Goal: Information Seeking & Learning: Check status

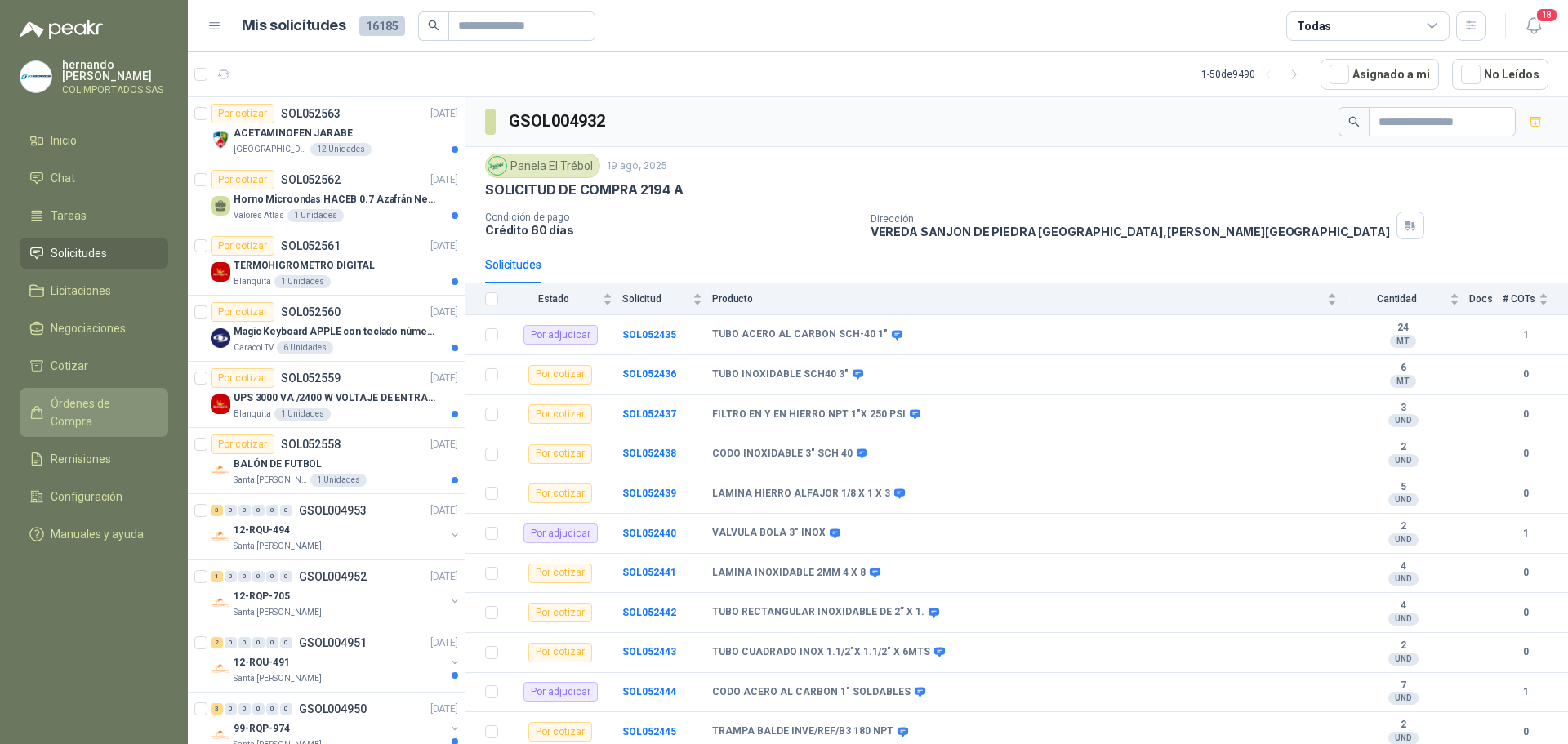
click at [116, 404] on span "Órdenes de Compra" at bounding box center [101, 413] width 102 height 36
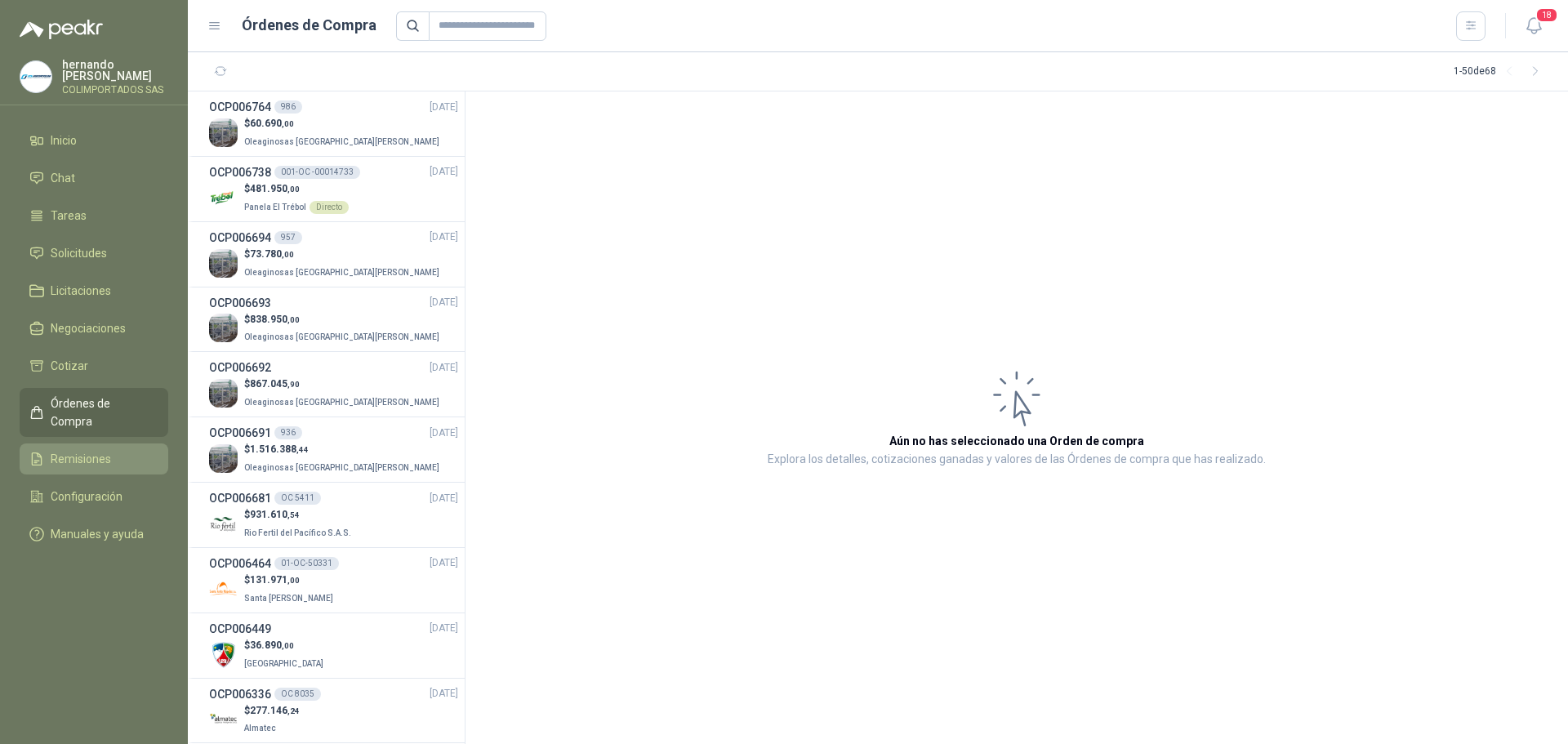
click at [105, 450] on span "Remisiones" at bounding box center [81, 459] width 60 height 18
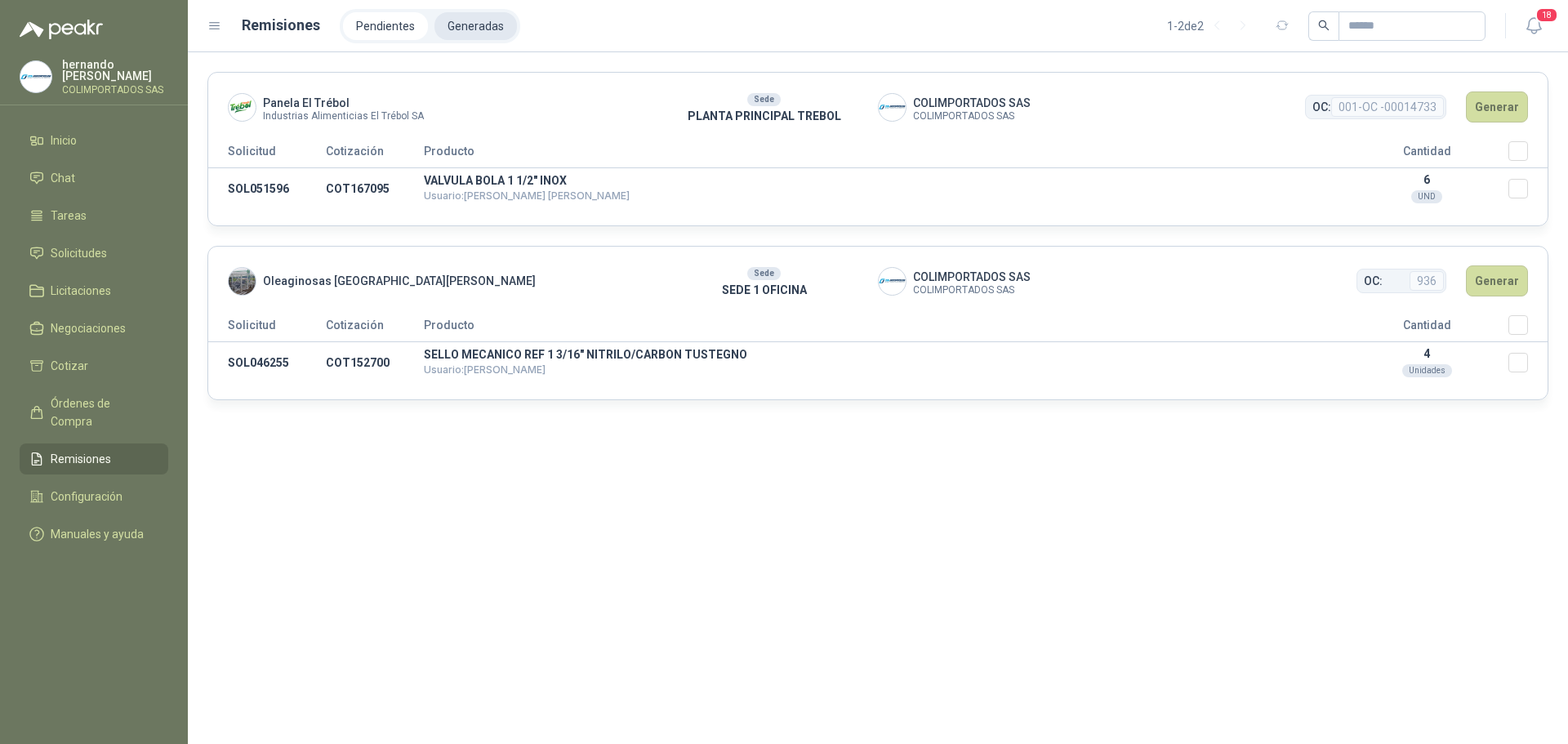
click at [468, 17] on li "Generadas" at bounding box center [476, 26] width 83 height 28
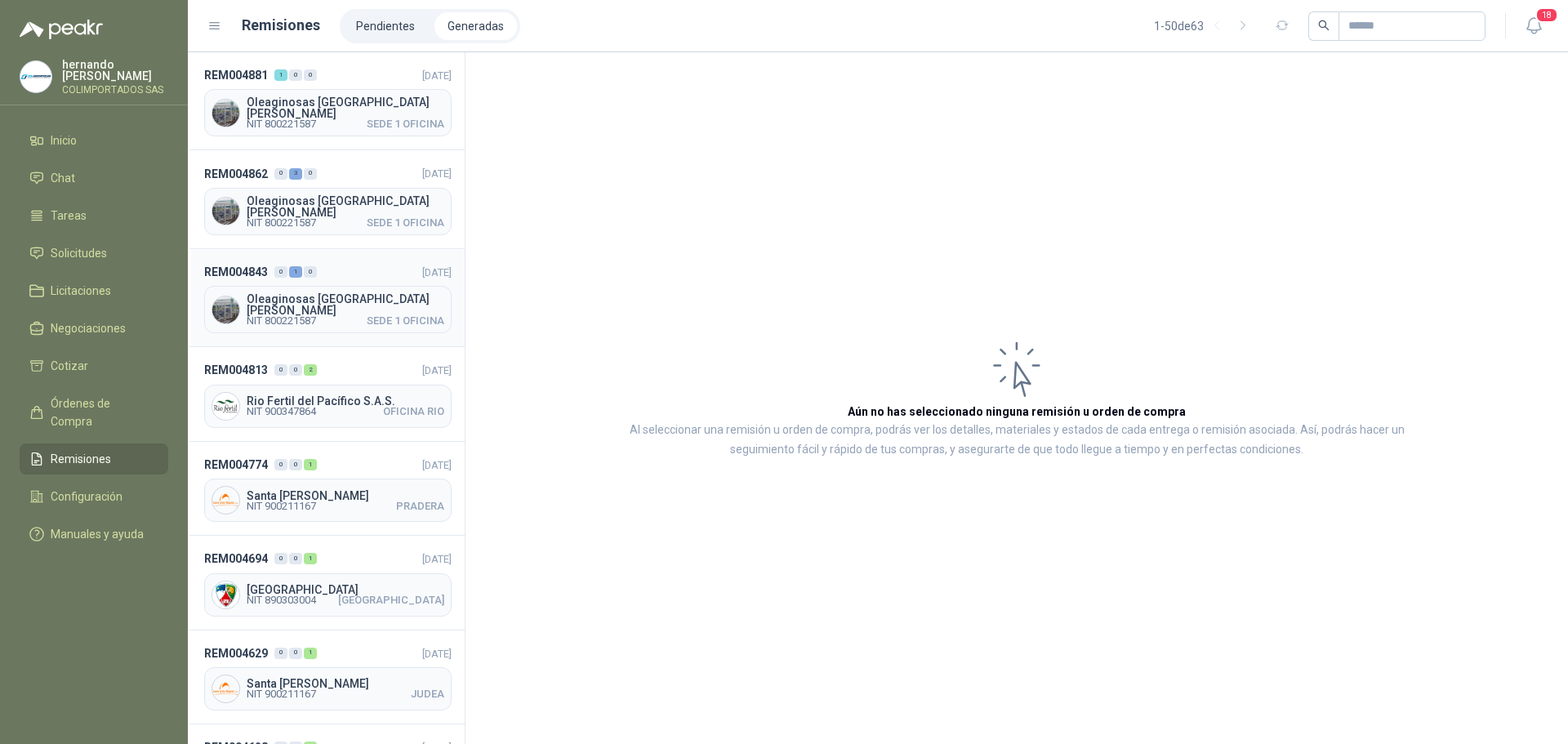
click at [358, 264] on header "REM004843 0 1 0 [DATE]" at bounding box center [328, 272] width 248 height 18
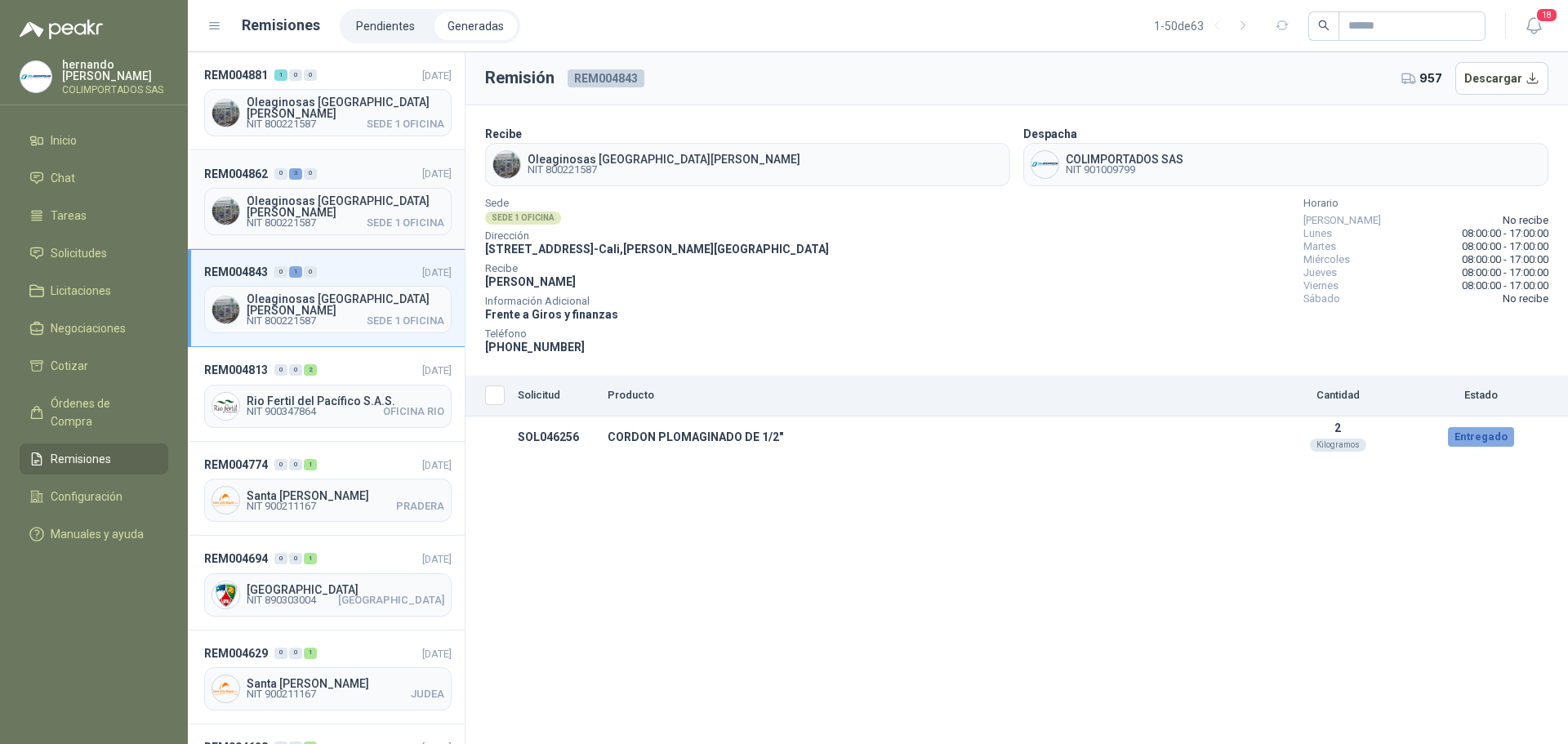
click at [342, 168] on header "REM004862 0 3 0 [DATE]" at bounding box center [328, 173] width 248 height 18
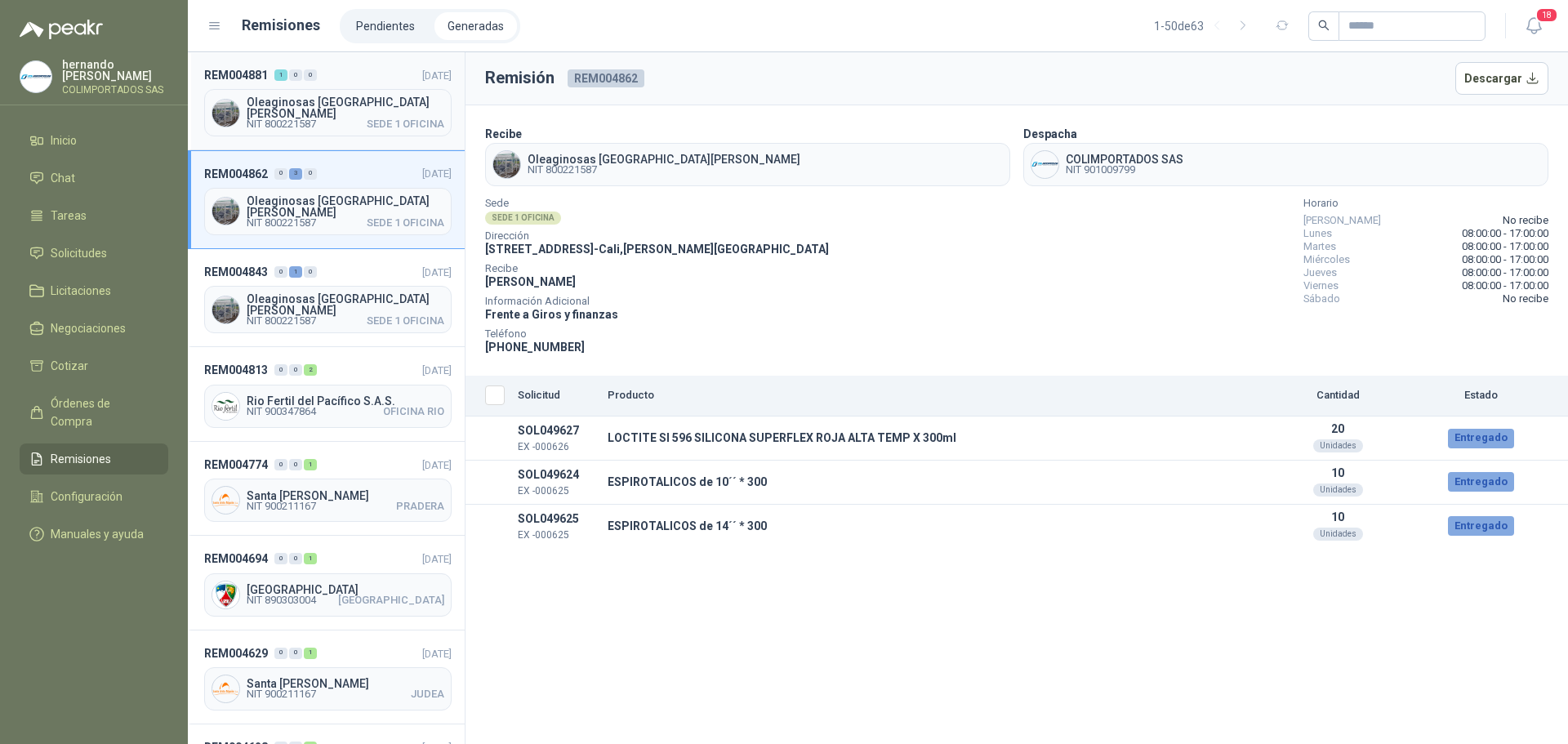
click at [356, 77] on header "REM004881 1 0 0 [DATE]" at bounding box center [328, 75] width 248 height 18
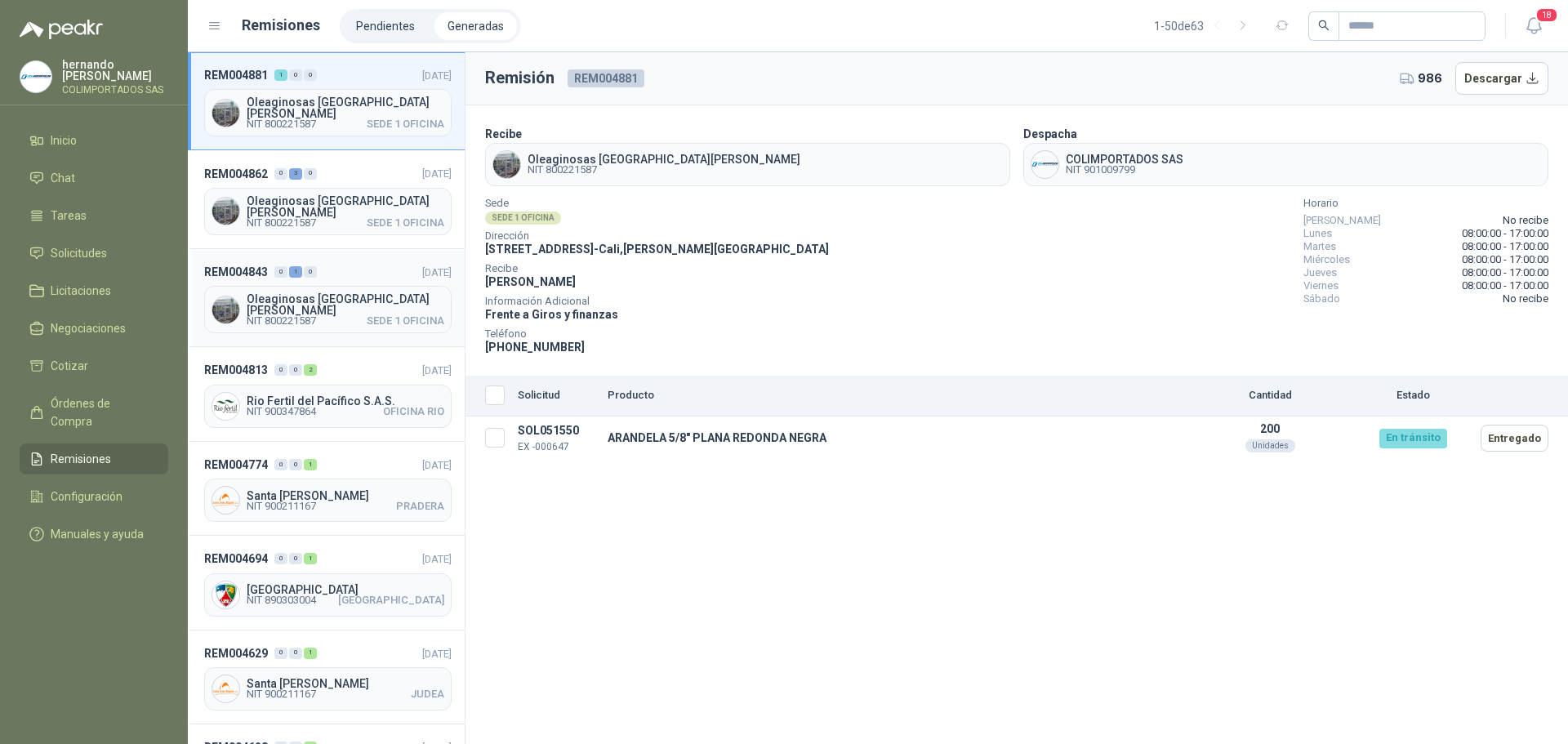
click at [335, 267] on header "REM004843 0 1 0 [DATE]" at bounding box center [328, 272] width 248 height 18
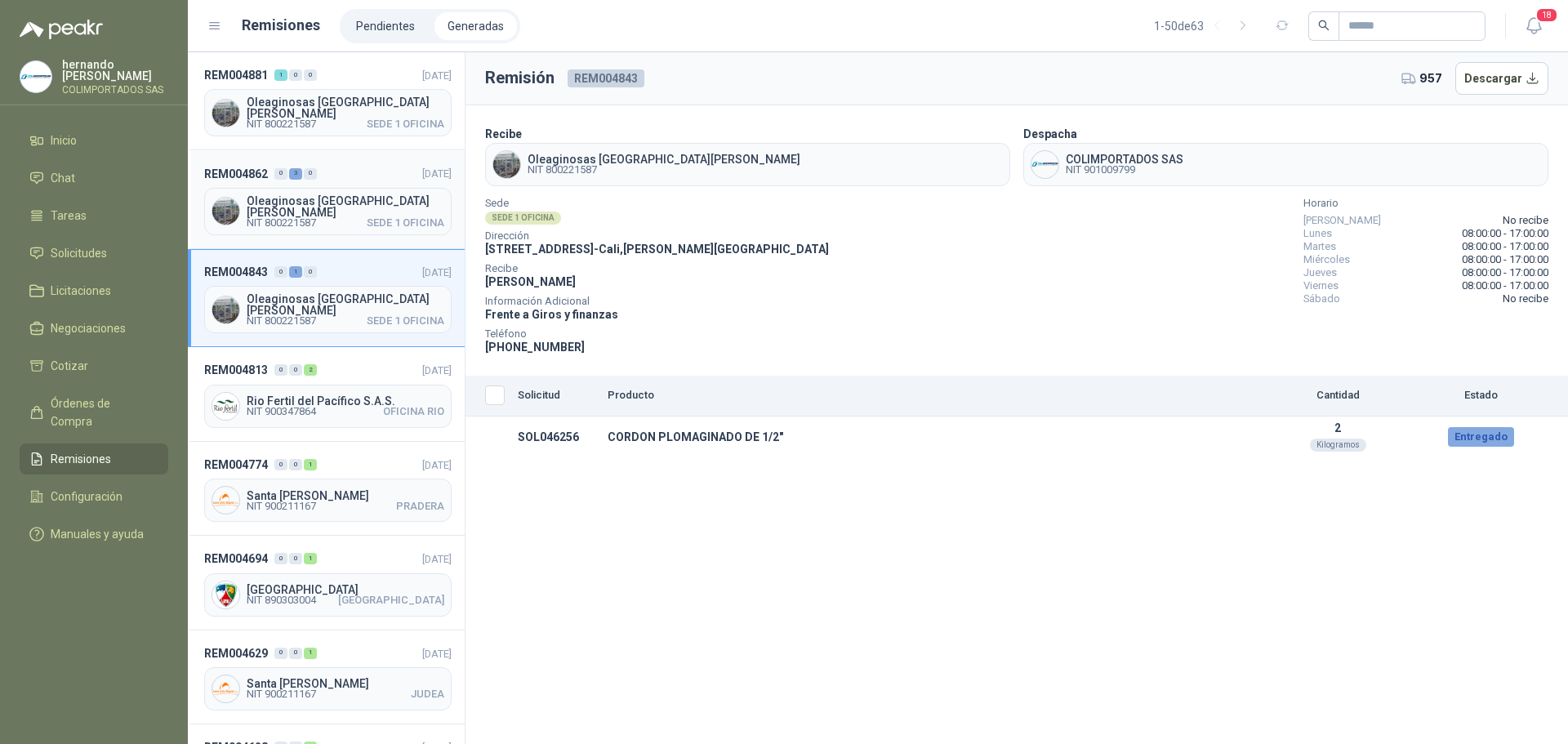
click at [350, 170] on header "REM004862 0 3 0 [DATE]" at bounding box center [328, 173] width 248 height 18
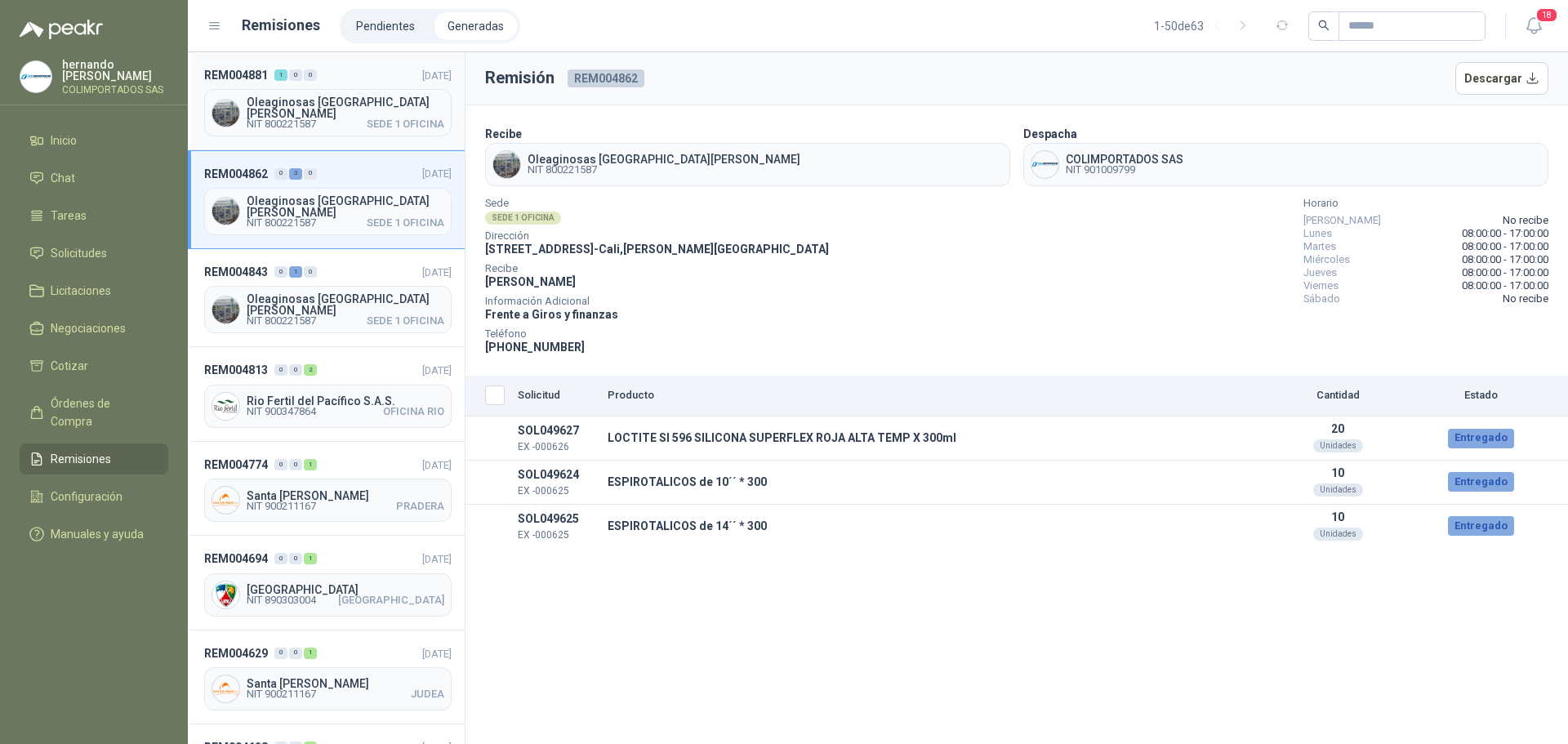
click at [341, 85] on div "REM004881 1 0 0 [DATE] Oleaginosas [GEOGRAPHIC_DATA][PERSON_NAME] NIT 800221587…" at bounding box center [326, 101] width 277 height 98
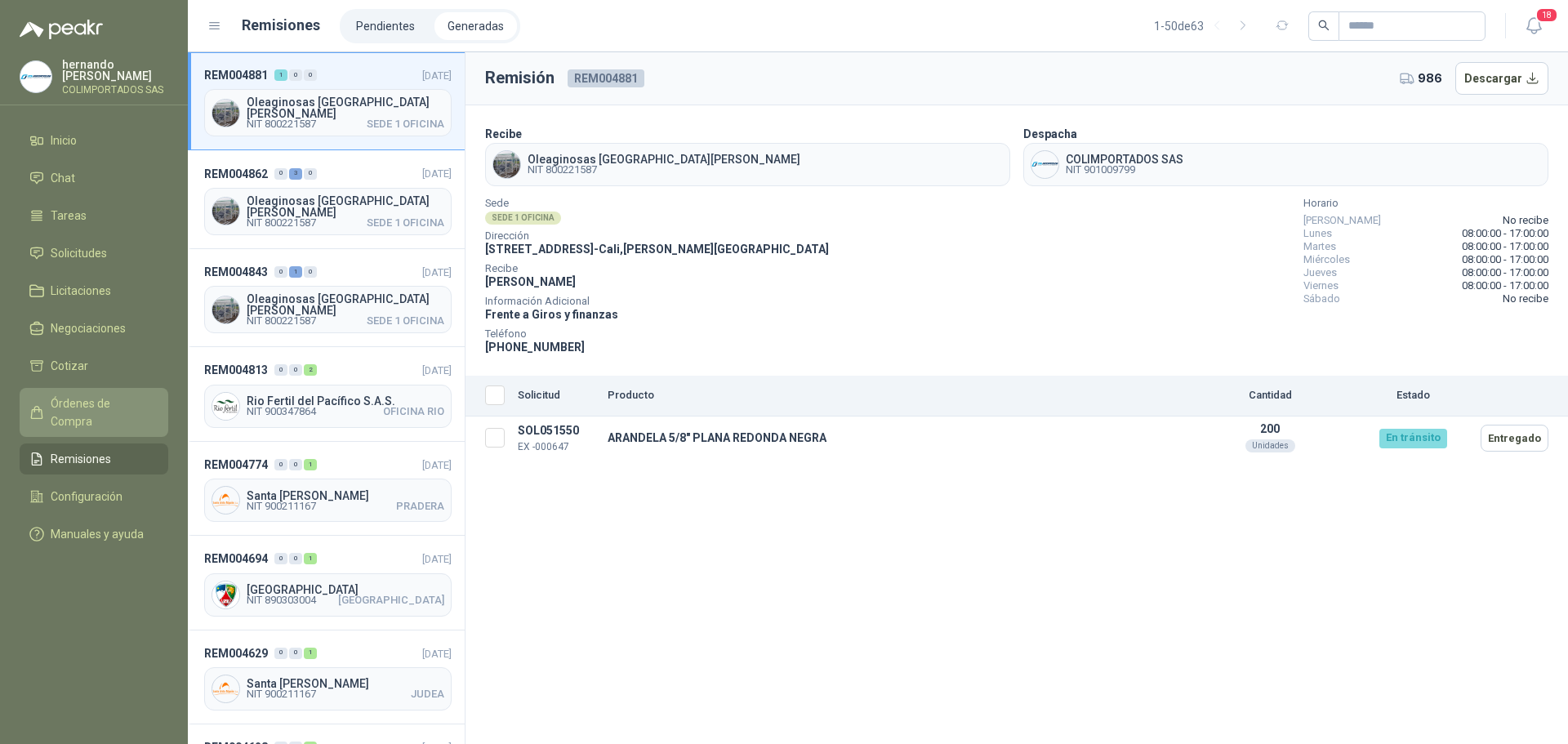
click at [124, 396] on span "Órdenes de Compra" at bounding box center [101, 413] width 102 height 36
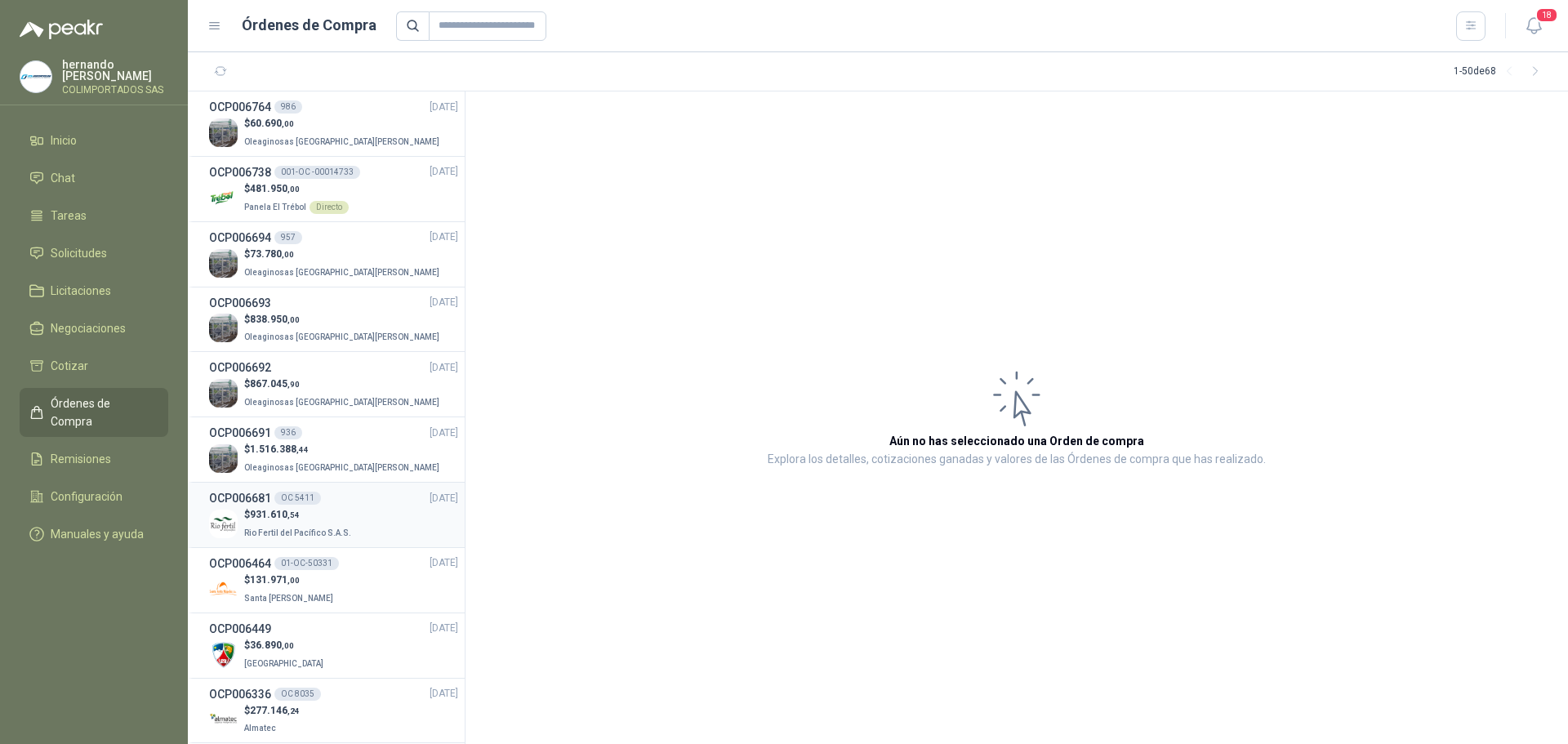
click at [380, 528] on div "$ 931.610 ,54 Rio Fertil del Pacífico S.A.S." at bounding box center [333, 524] width 249 height 34
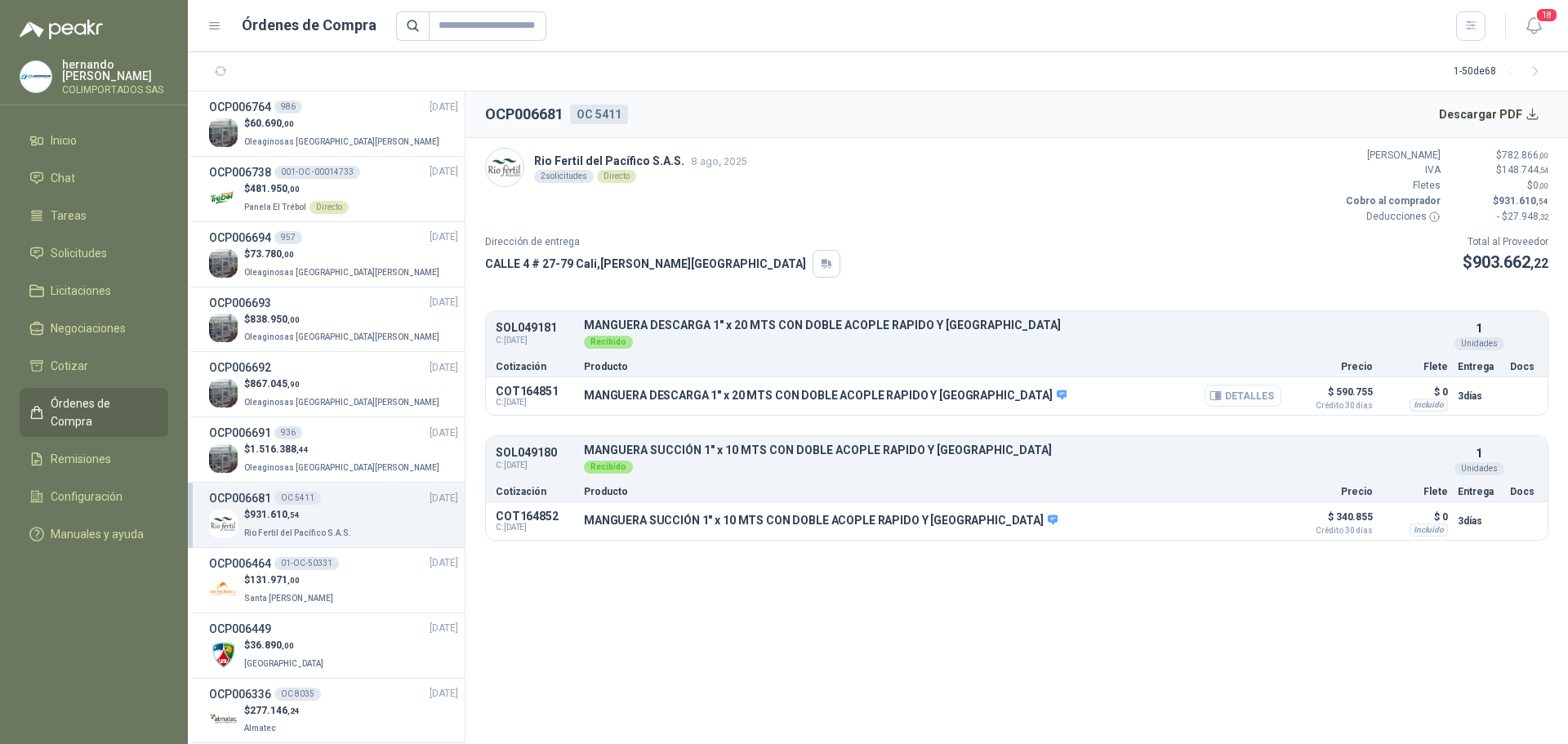
click at [1247, 392] on button "Detalles" at bounding box center [1243, 396] width 77 height 22
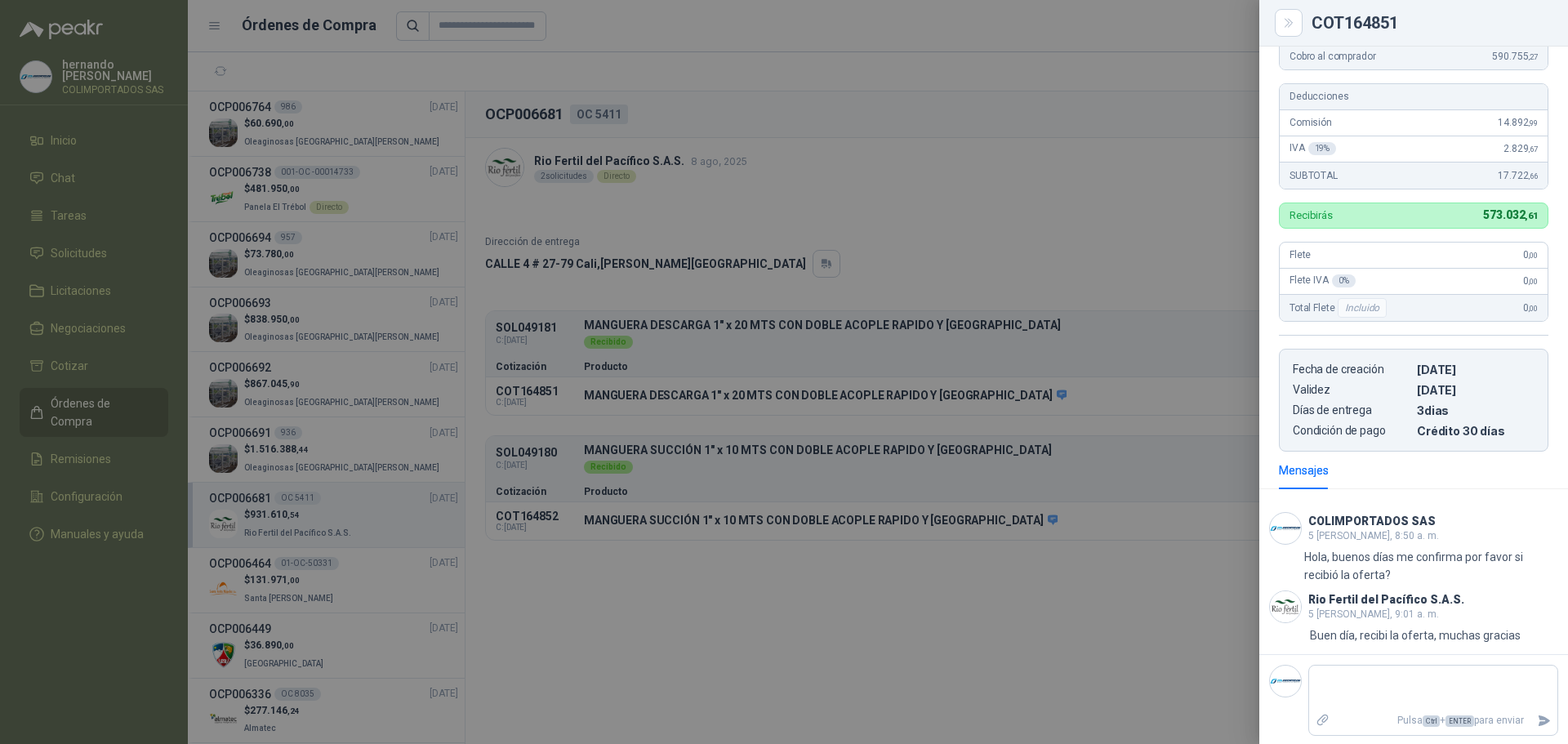
scroll to position [339, 0]
click at [1131, 648] on div at bounding box center [784, 372] width 1568 height 744
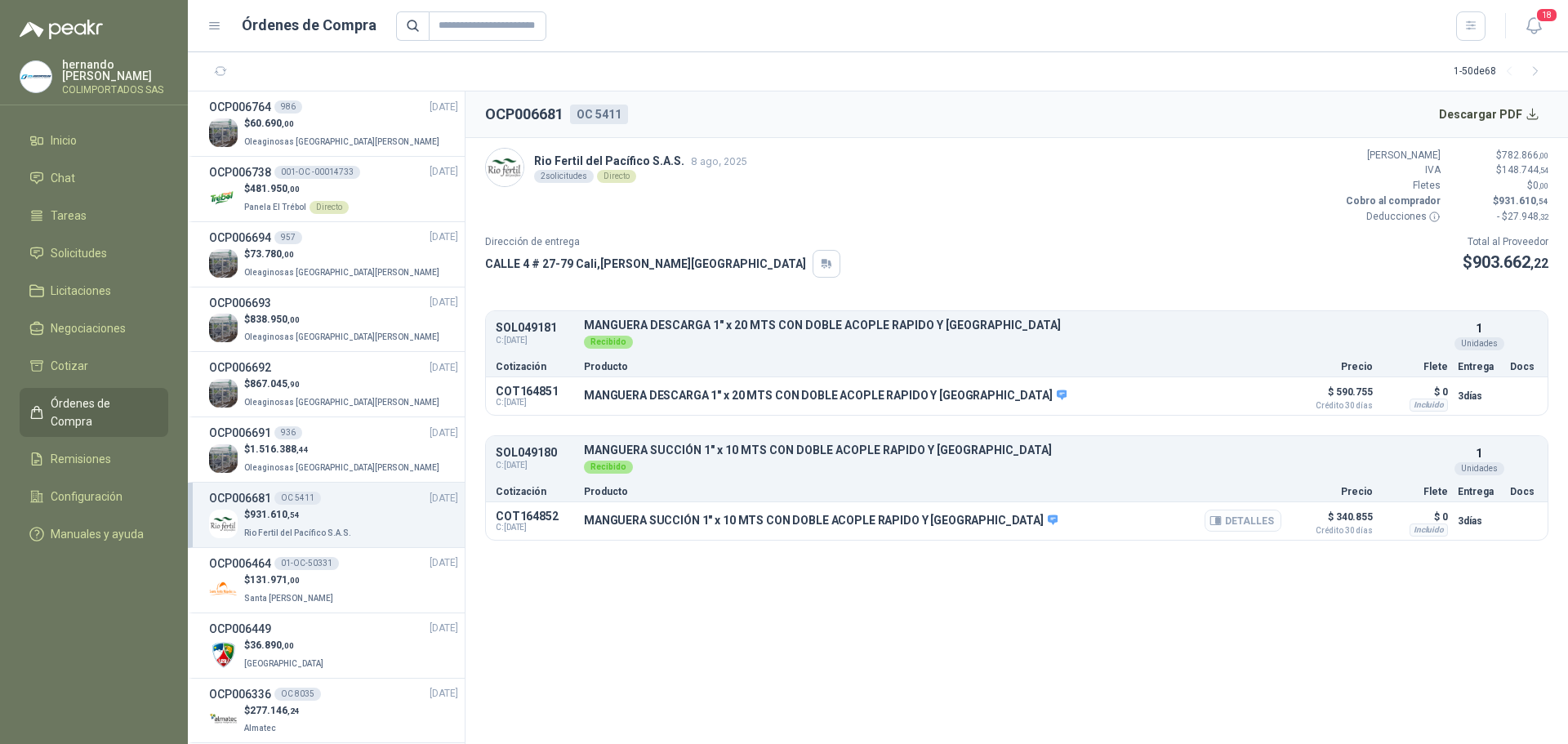
click at [1253, 520] on button "Detalles" at bounding box center [1243, 521] width 77 height 22
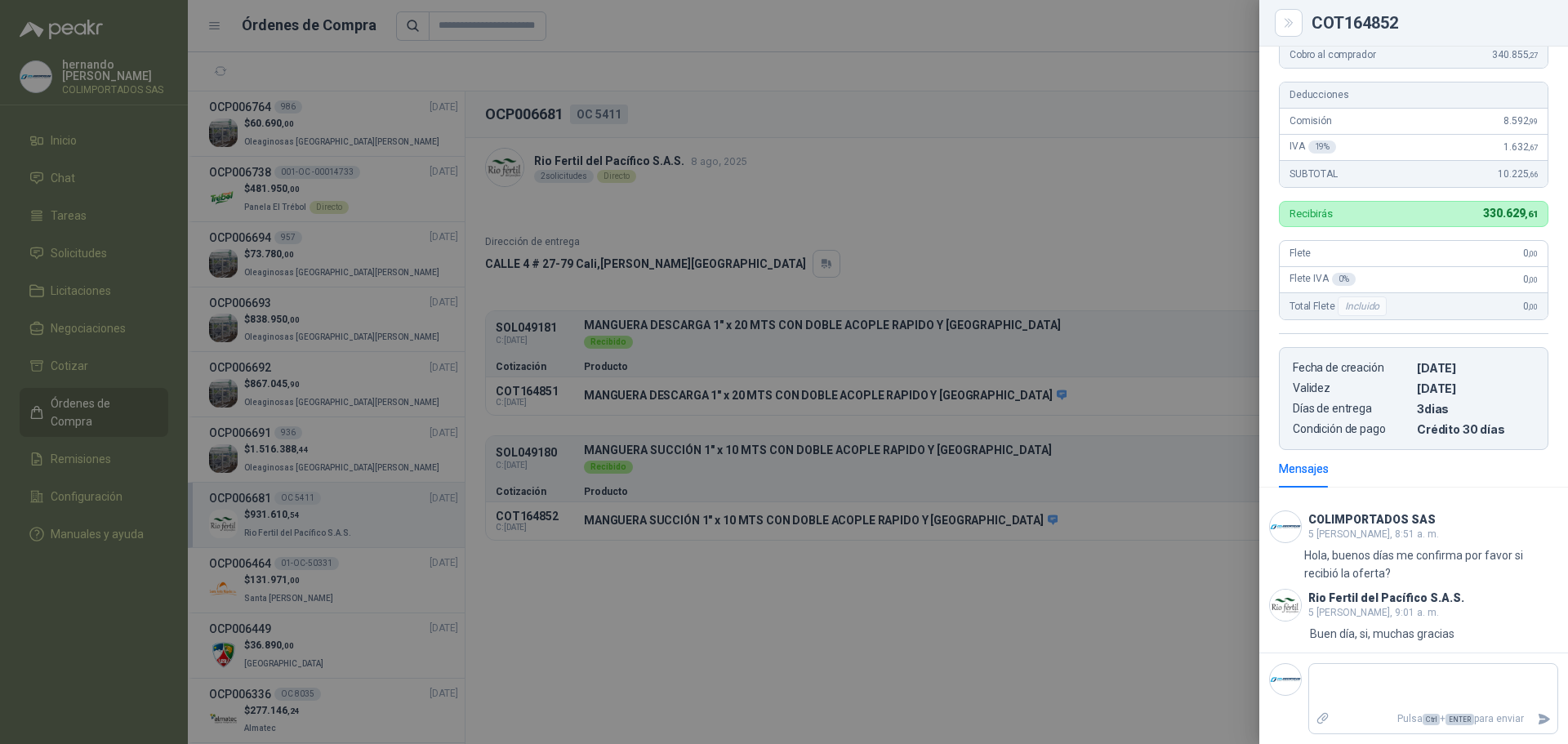
click at [977, 659] on div at bounding box center [784, 372] width 1568 height 744
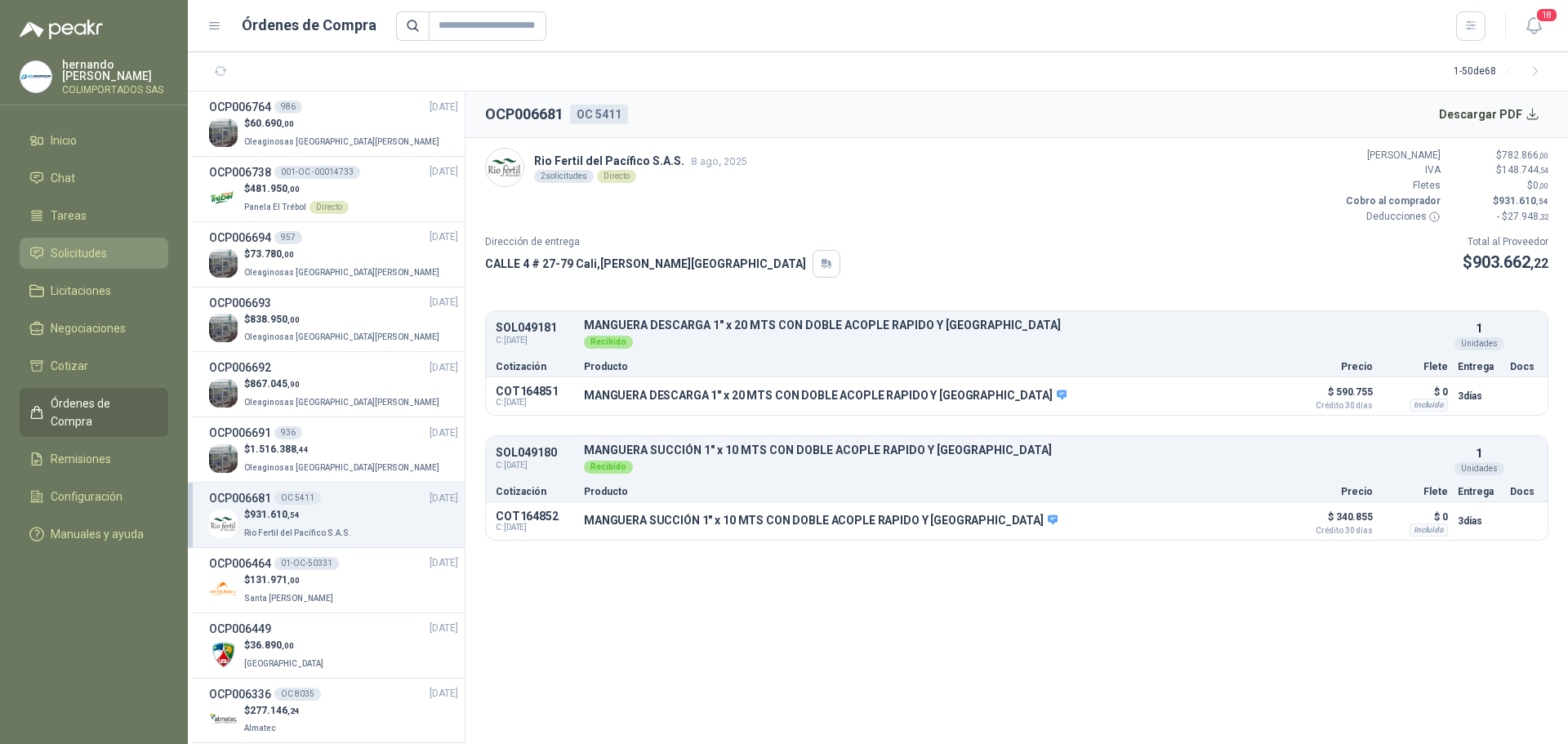
click at [100, 249] on span "Solicitudes" at bounding box center [78, 253] width 56 height 18
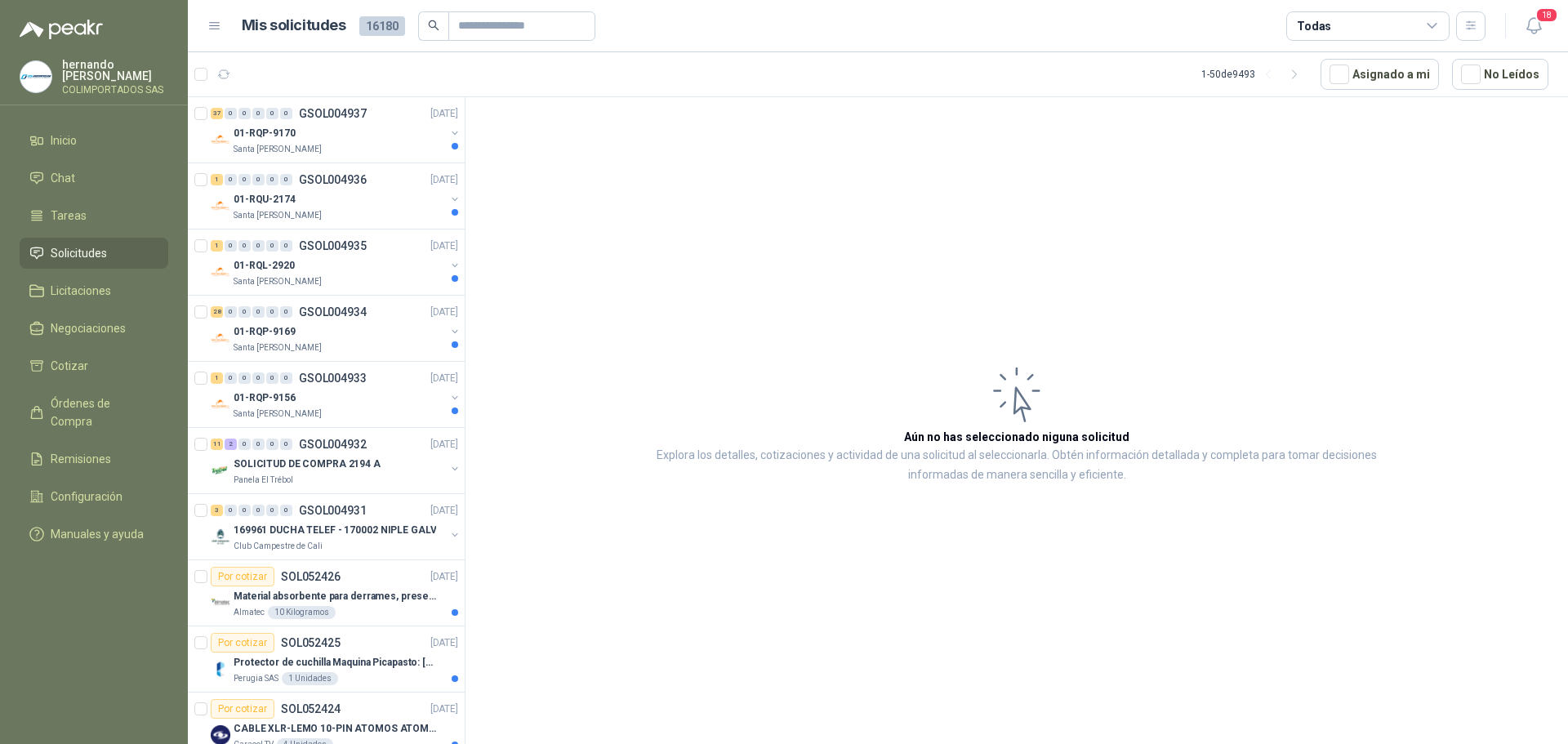
scroll to position [1716, 0]
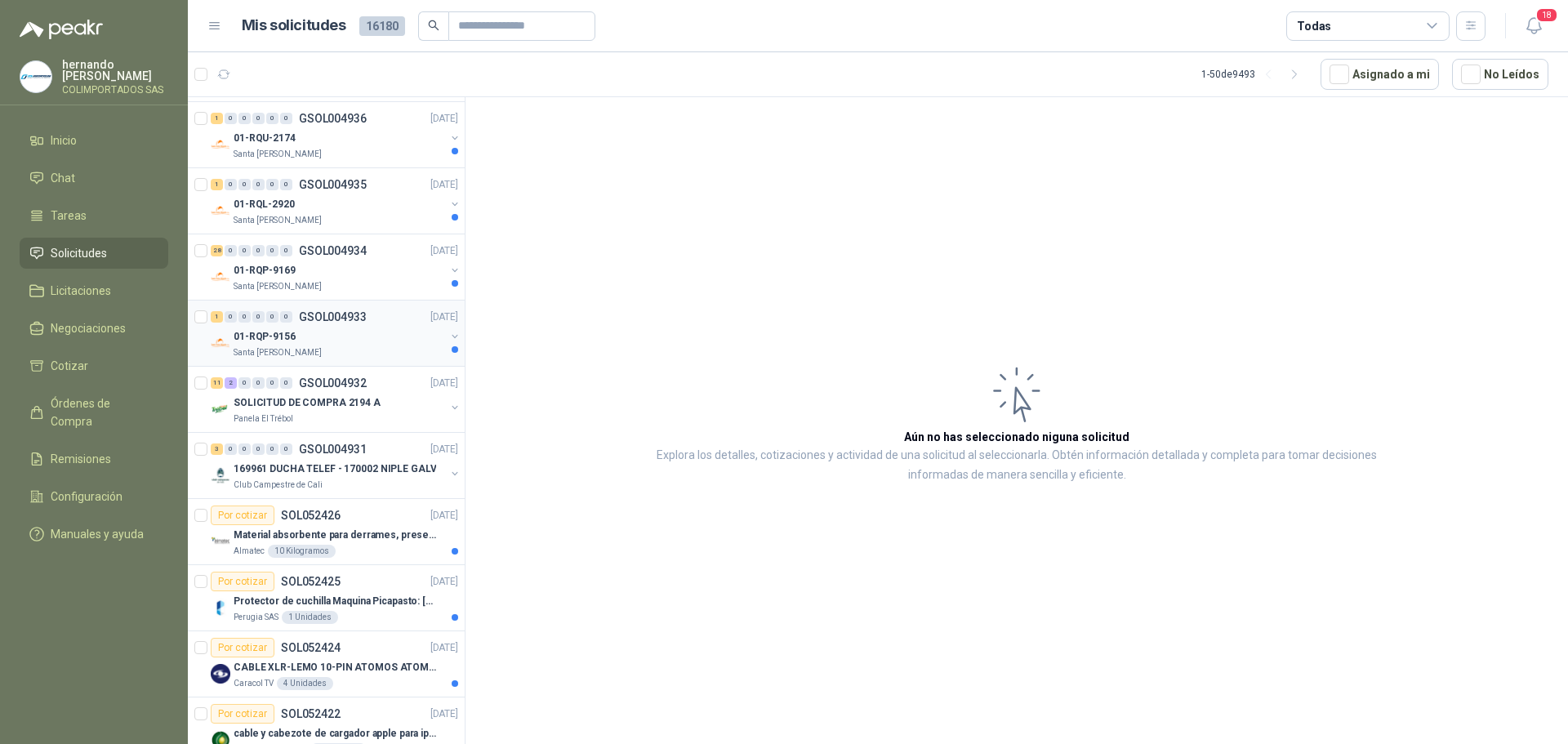
click at [352, 345] on div "01-RQP-9156" at bounding box center [339, 337] width 212 height 20
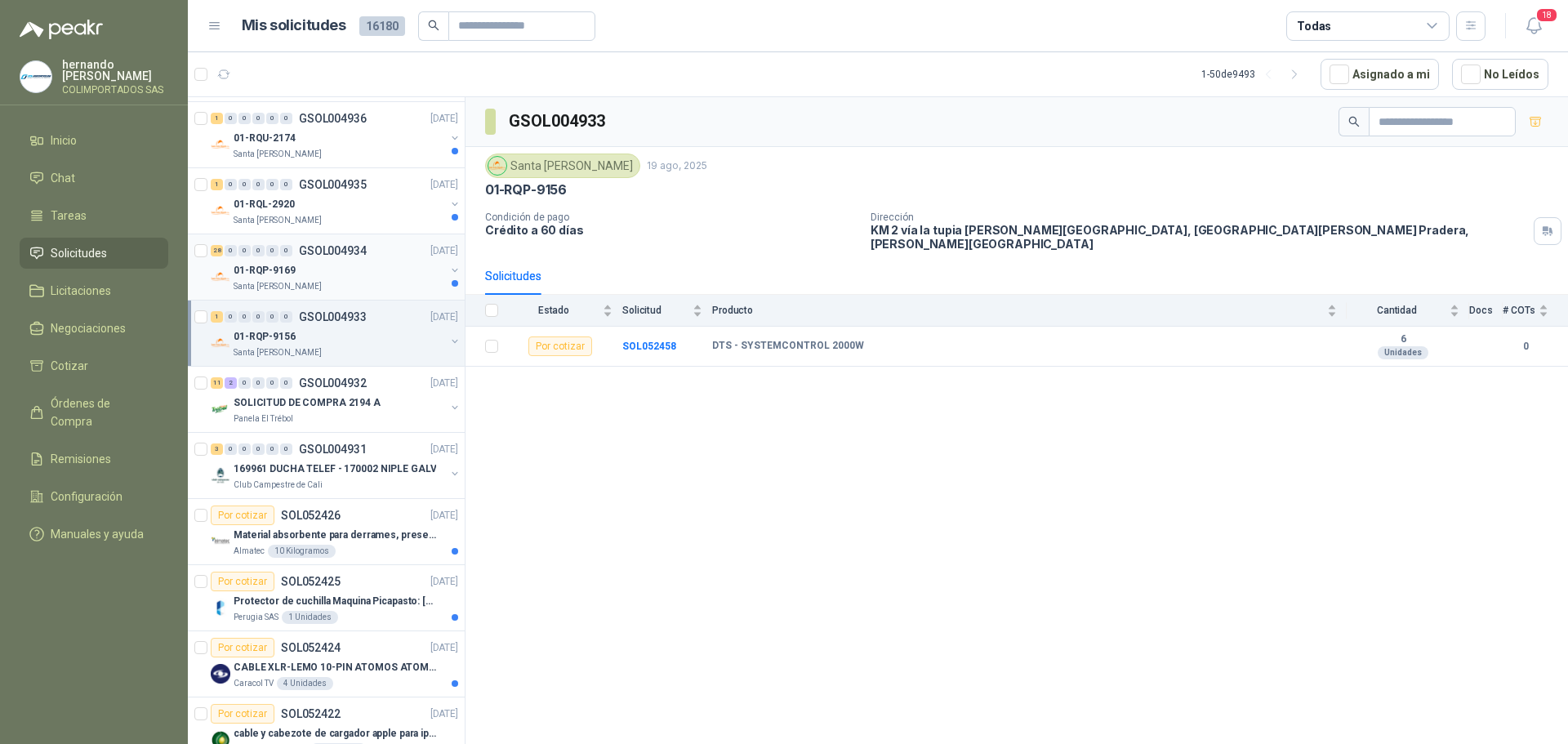
click at [337, 280] on div "01-RQP-9169" at bounding box center [339, 271] width 212 height 20
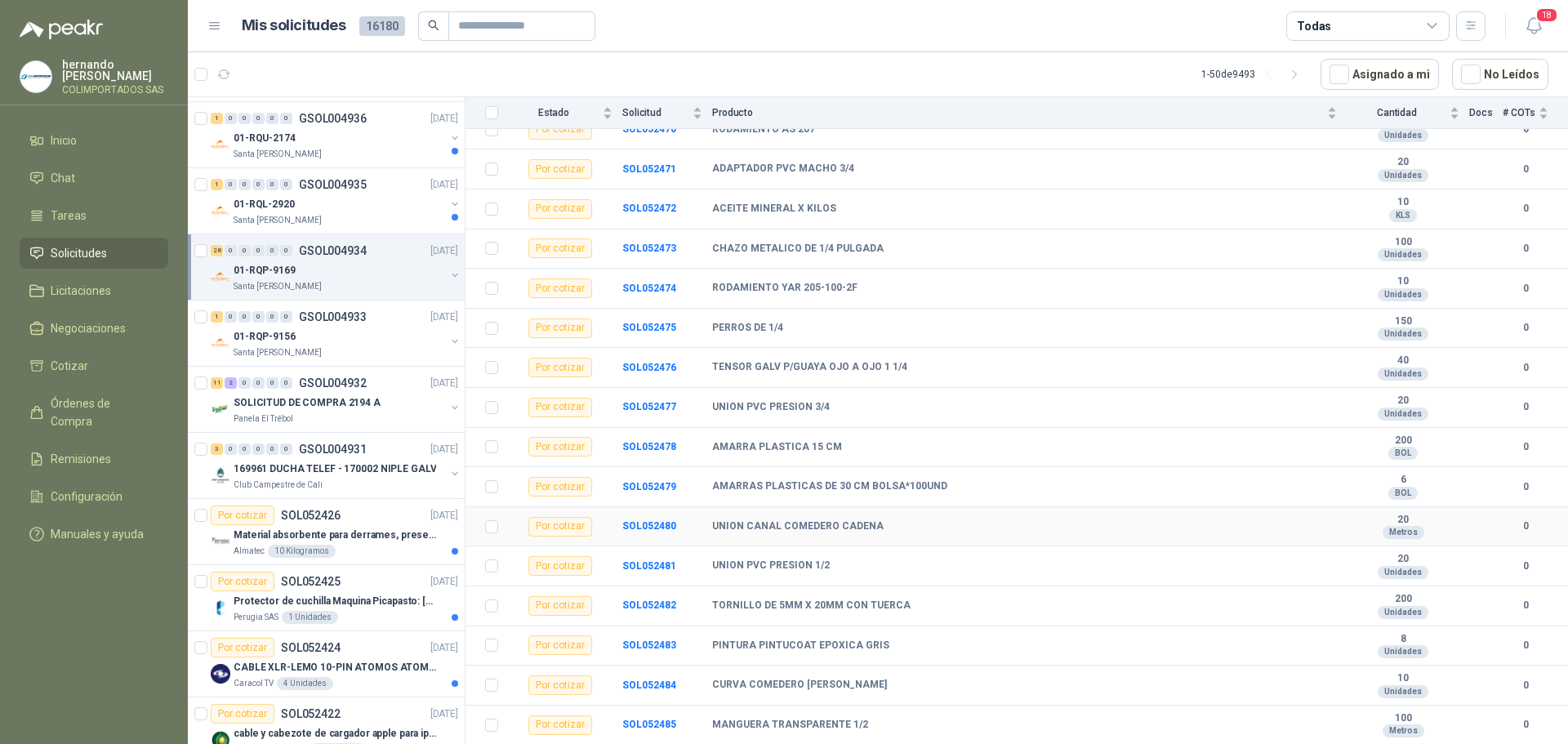
scroll to position [677, 0]
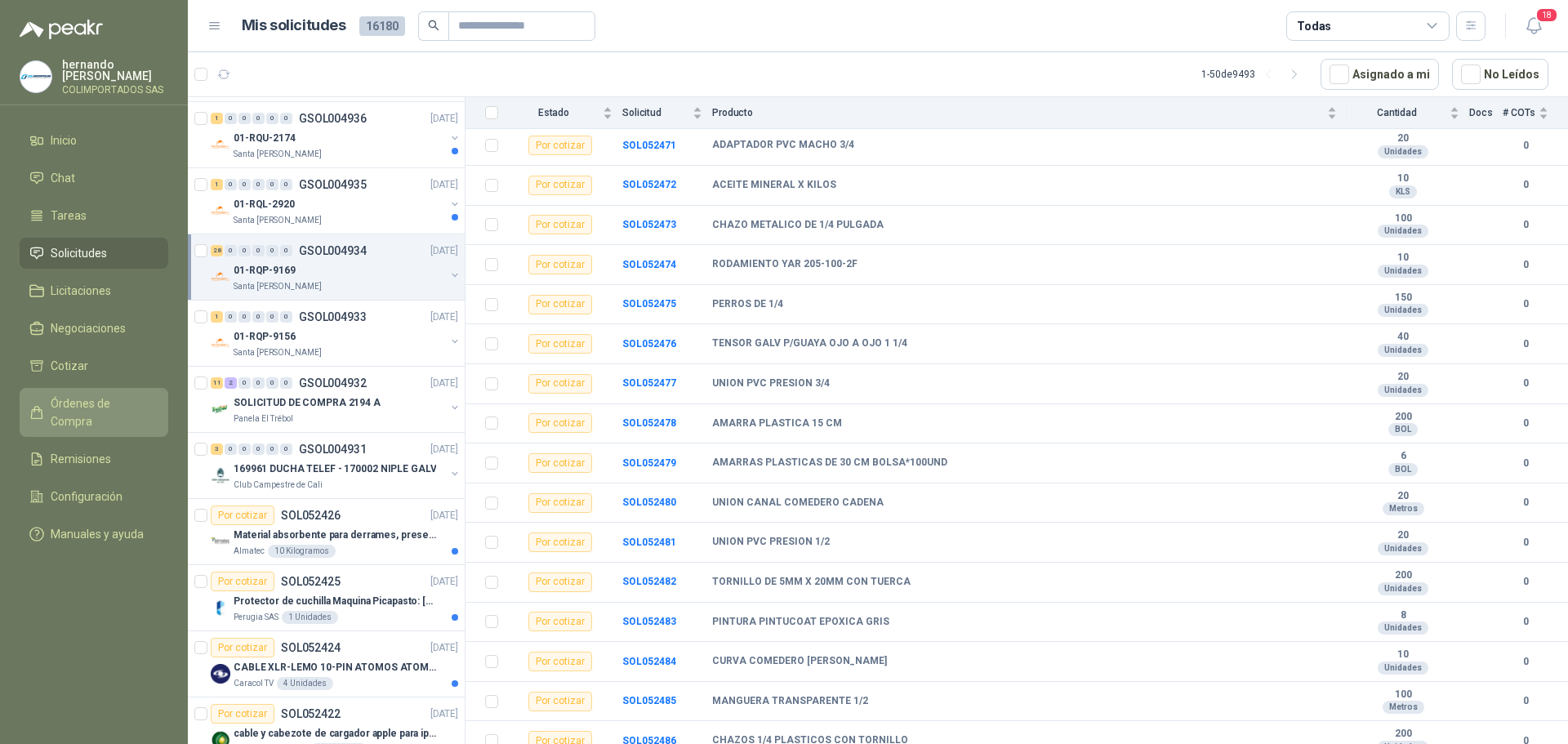
click at [121, 410] on span "Órdenes de Compra" at bounding box center [101, 413] width 102 height 36
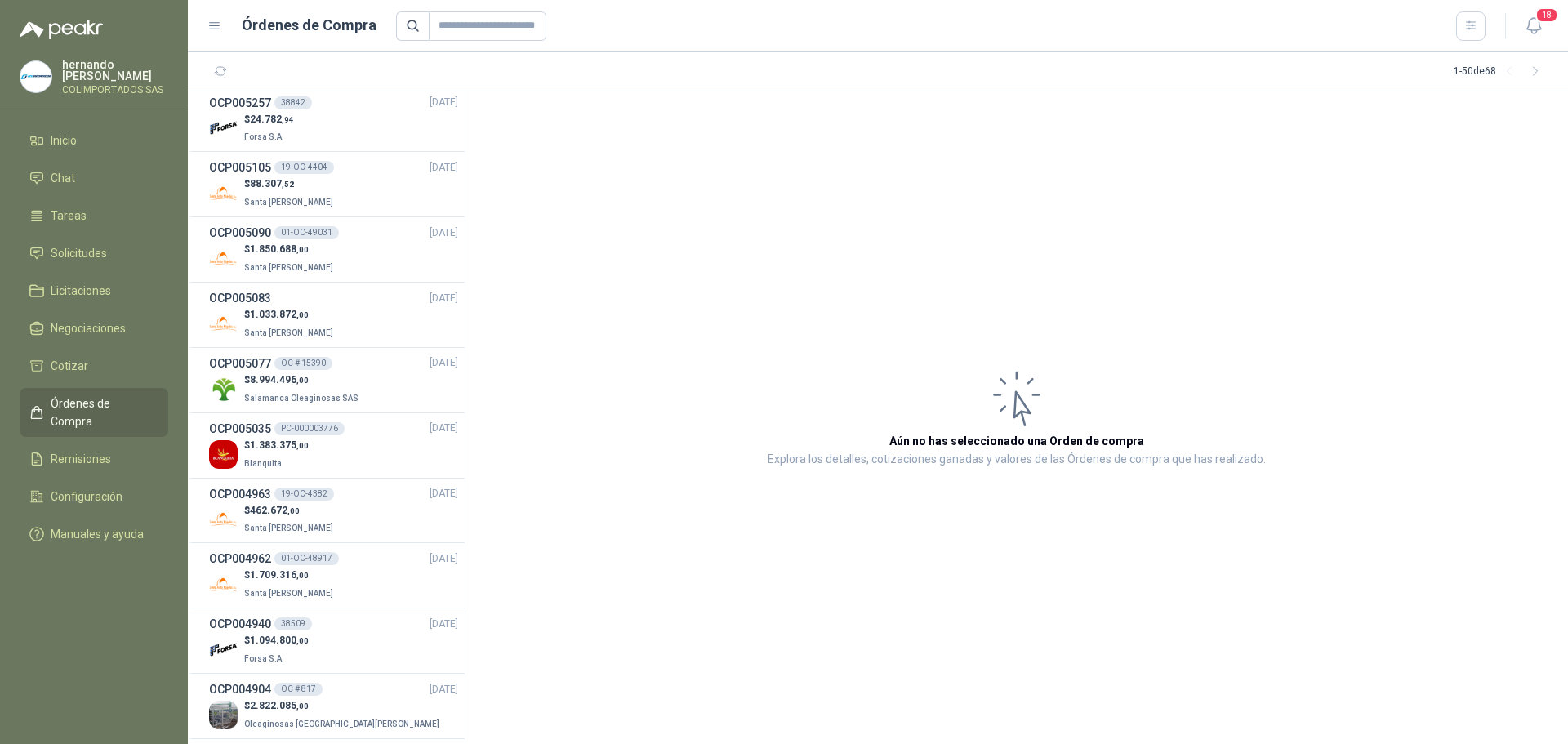
scroll to position [2631, 0]
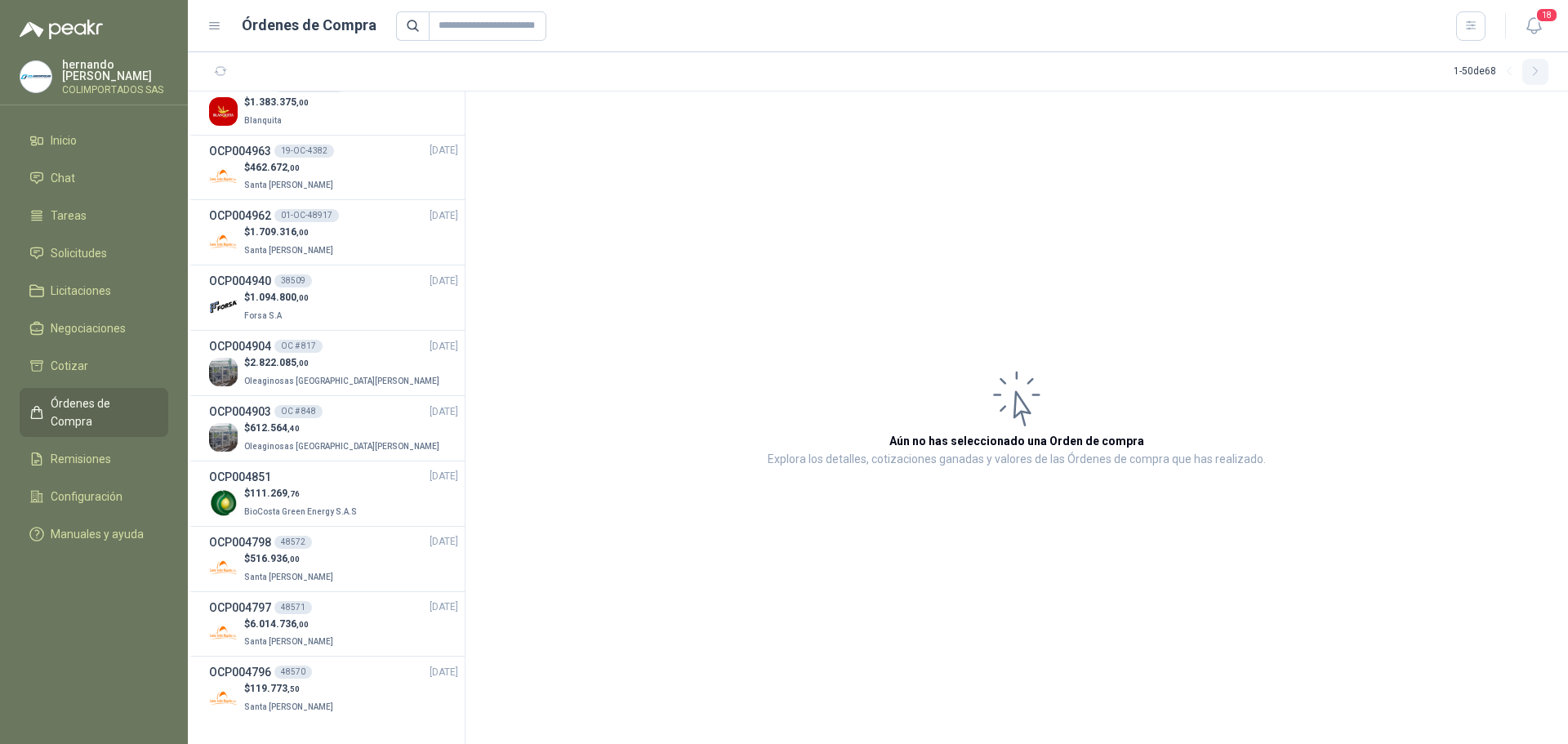
click at [1531, 70] on icon "button" at bounding box center [1535, 71] width 14 height 14
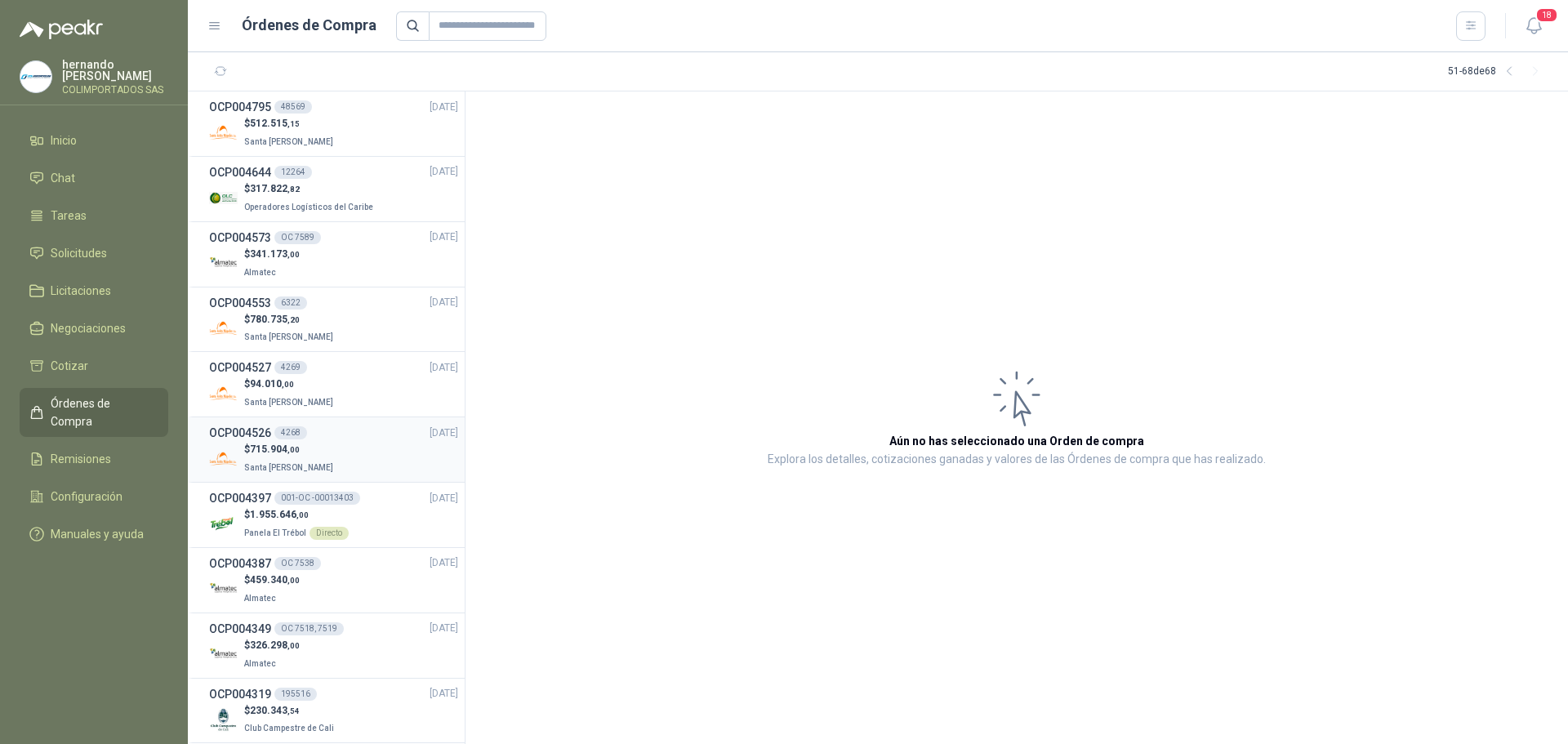
click at [330, 455] on div "$ 715.904 ,00 Santa [PERSON_NAME]" at bounding box center [333, 459] width 249 height 34
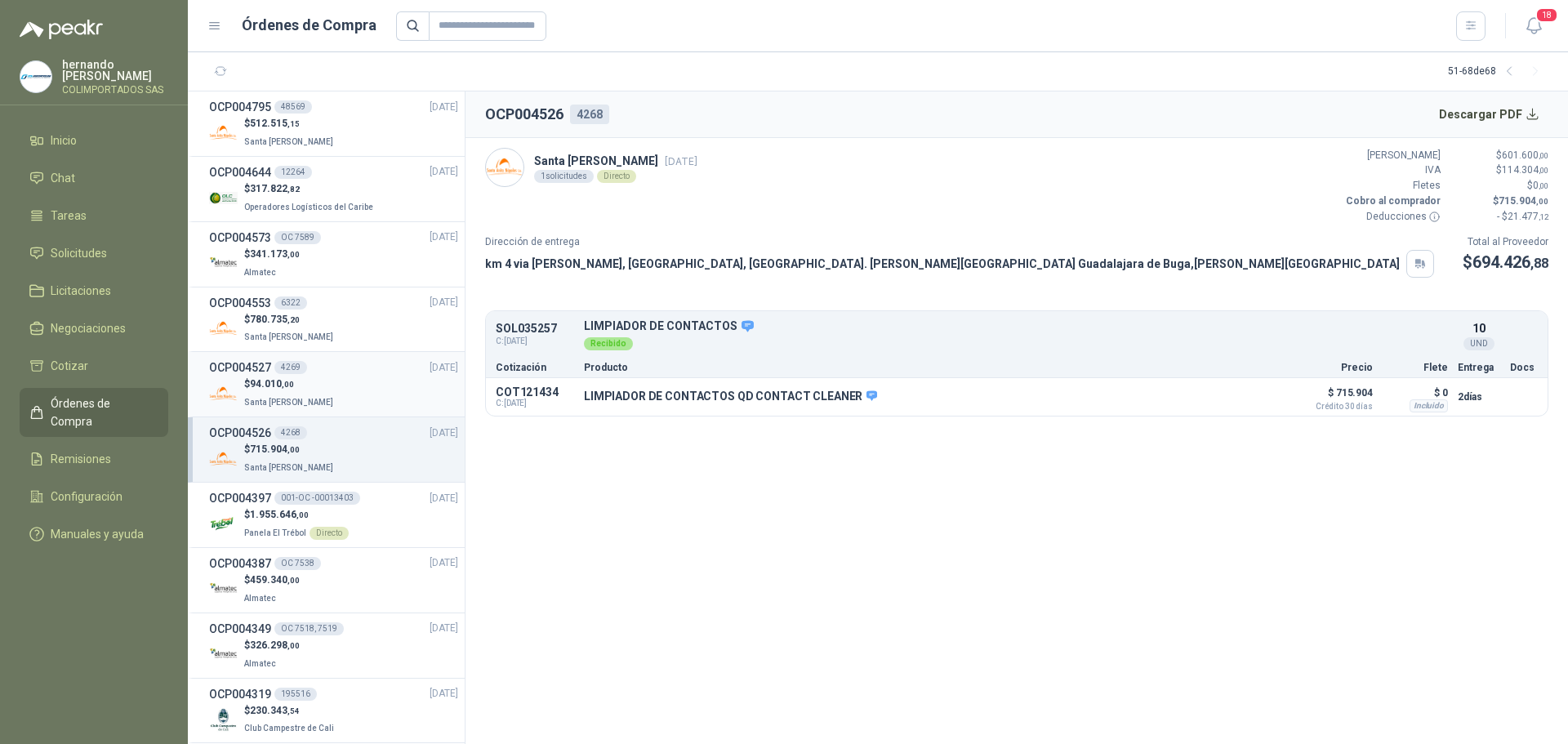
click at [343, 392] on div "$ 94.010 ,00 Santa [PERSON_NAME]" at bounding box center [333, 393] width 249 height 34
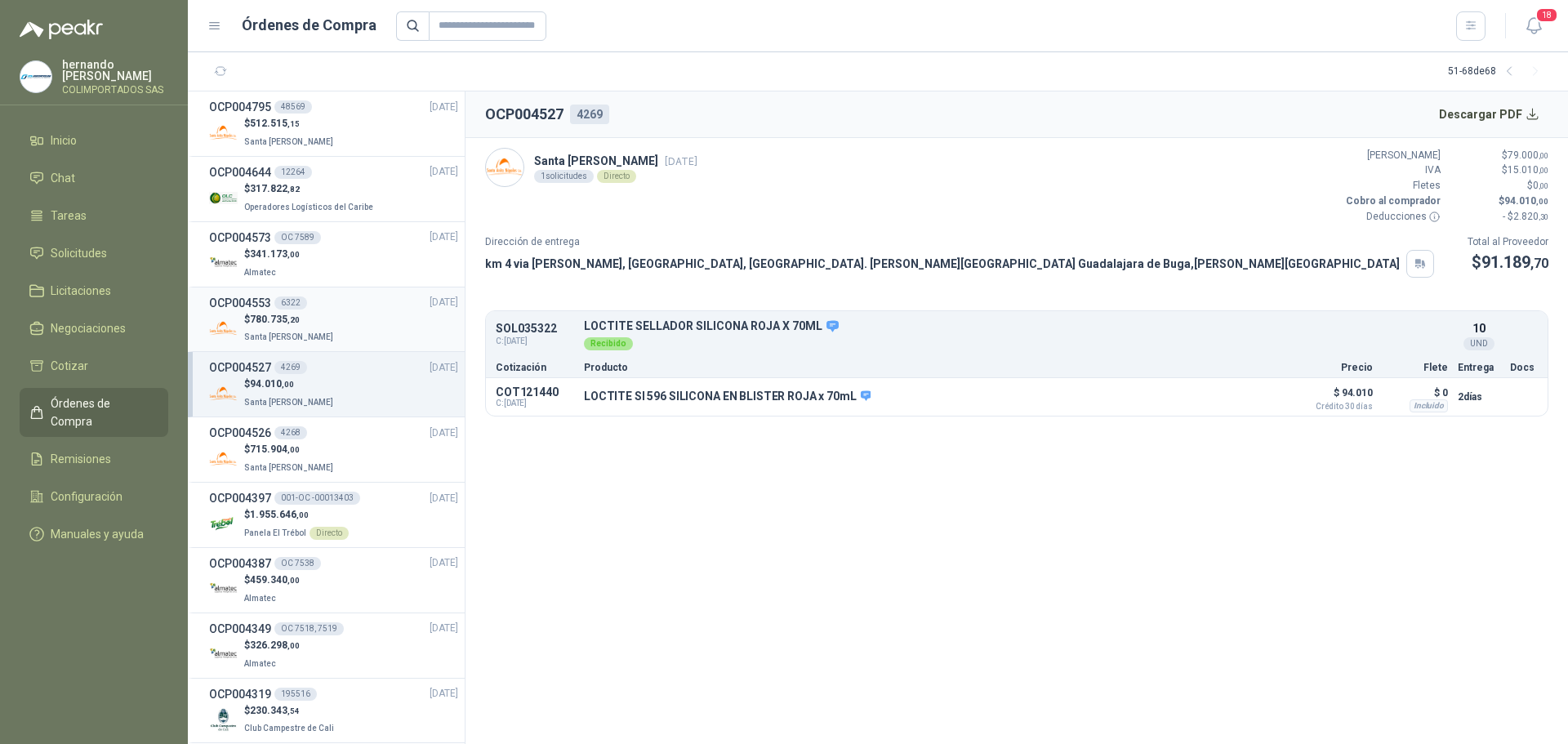
click at [352, 329] on div "$ 780.735 ,20 Santa [PERSON_NAME]" at bounding box center [333, 329] width 249 height 34
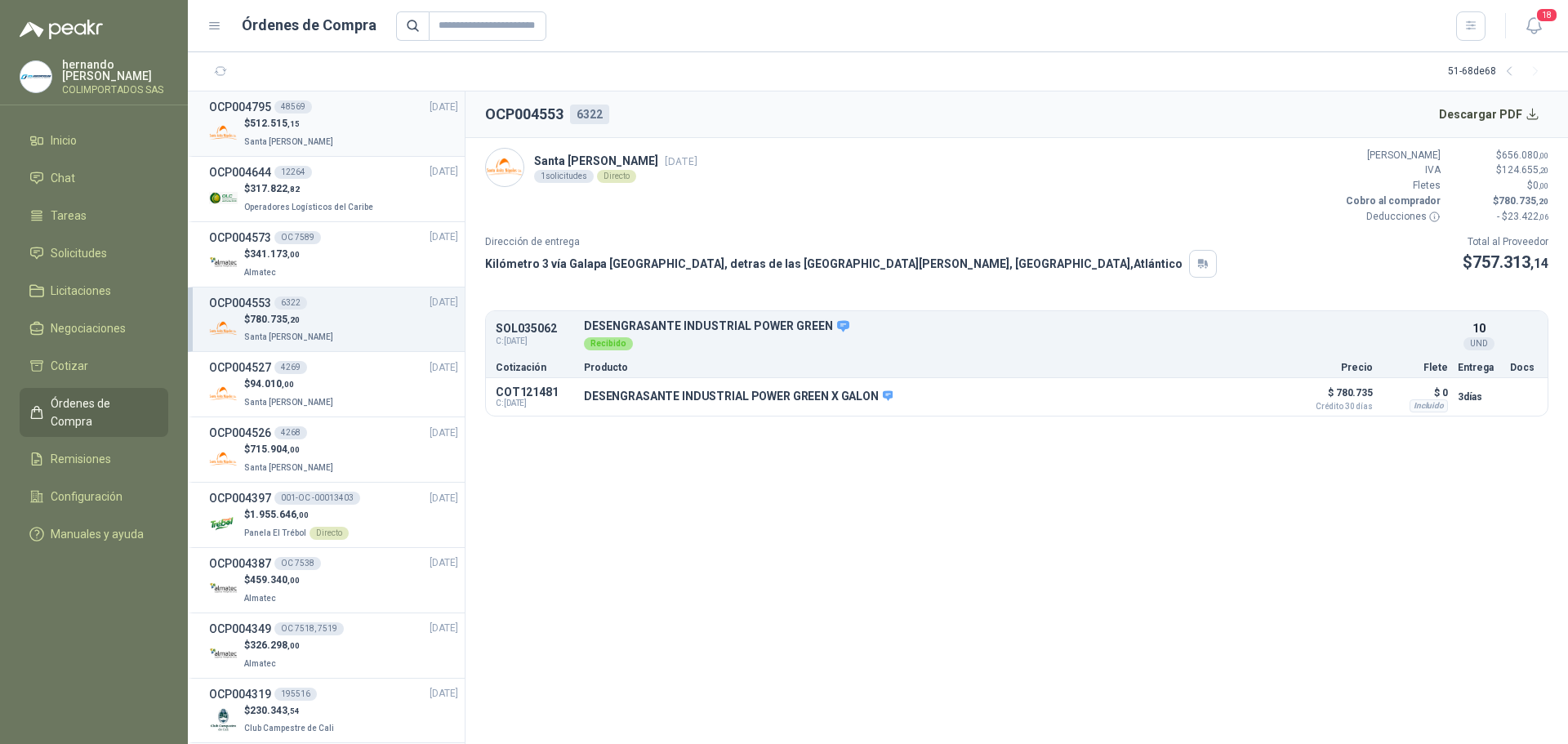
click at [352, 127] on div "$ 512.515 ,15 Santa [PERSON_NAME]" at bounding box center [333, 132] width 249 height 34
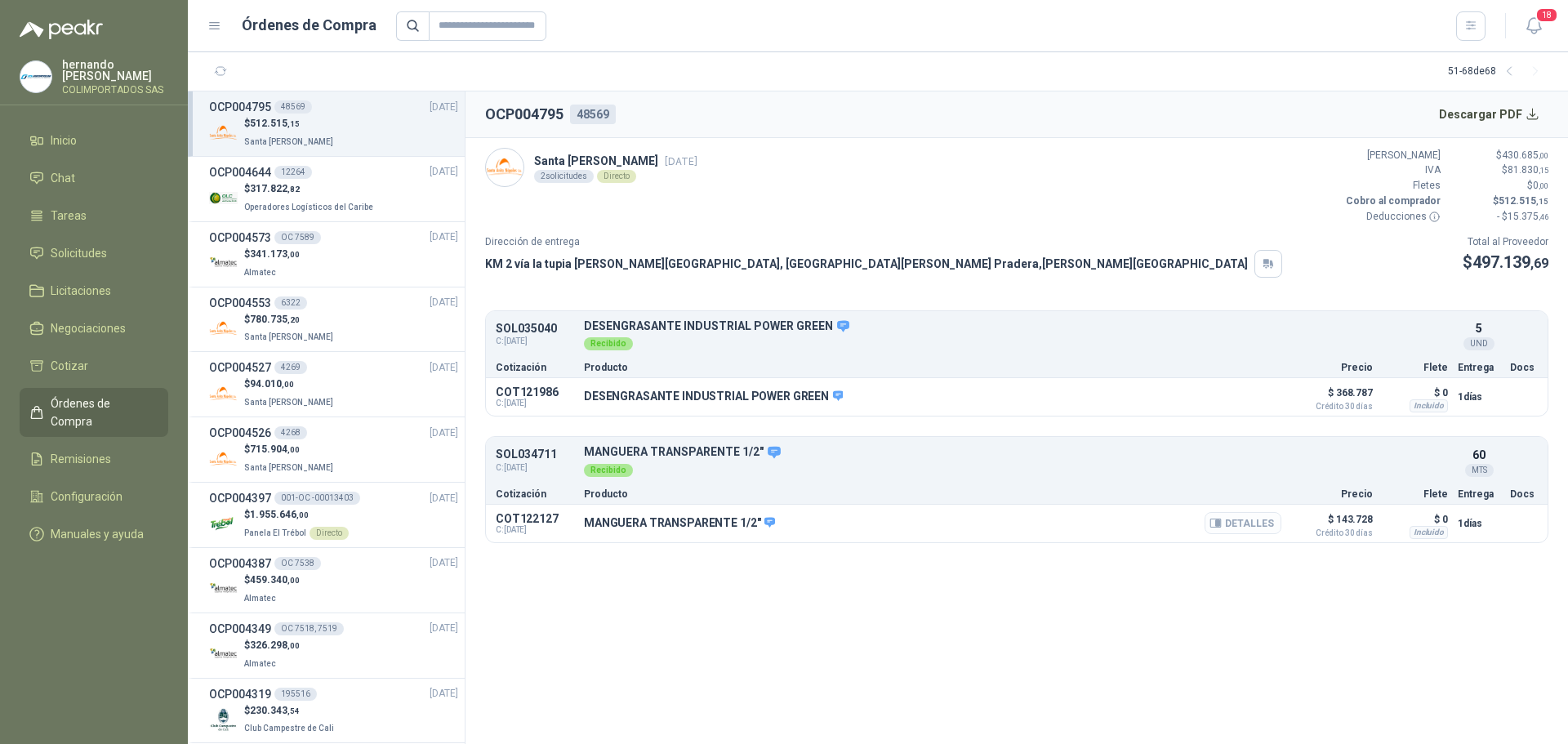
click at [1240, 521] on button "Detalles" at bounding box center [1243, 523] width 77 height 22
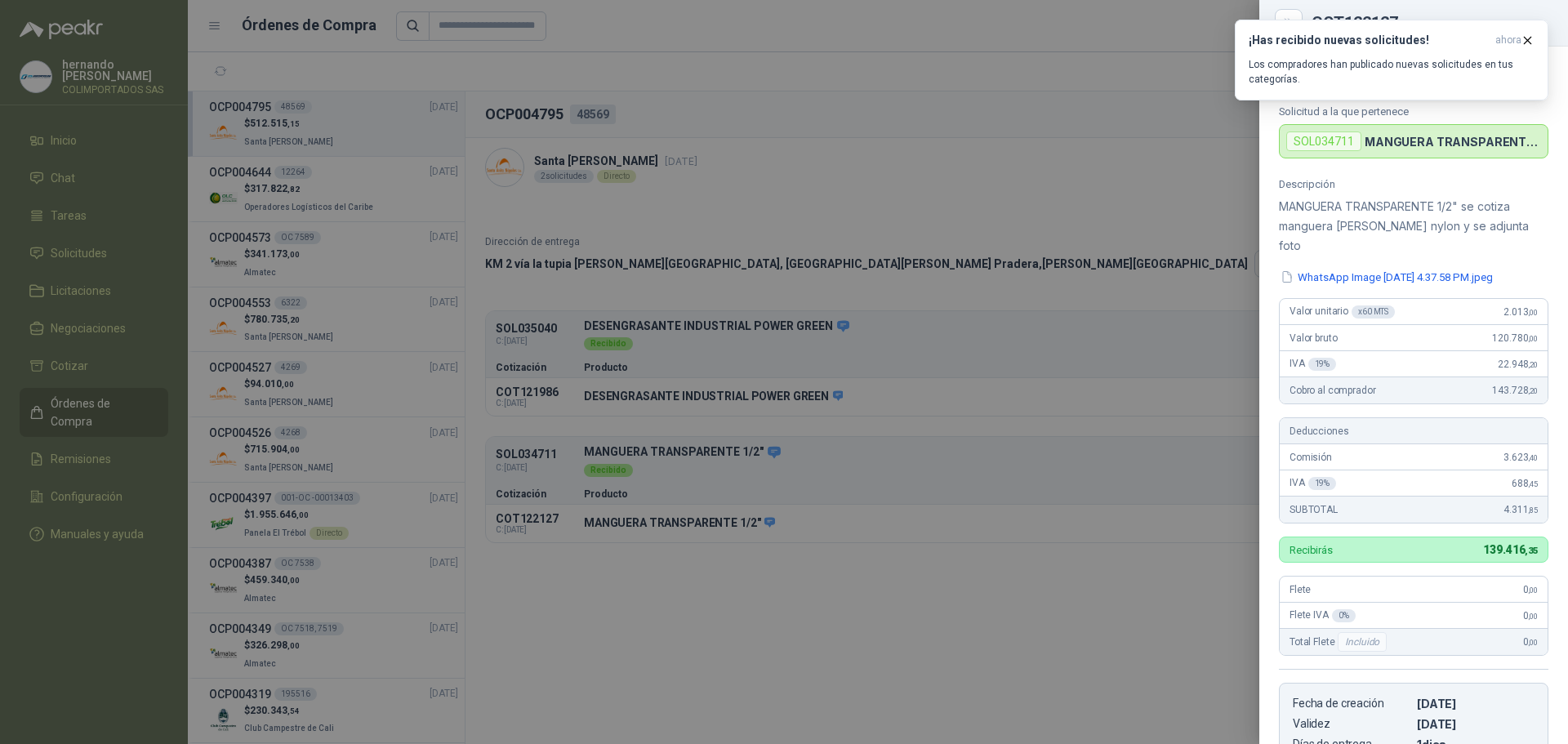
click at [1072, 204] on div at bounding box center [784, 372] width 1568 height 744
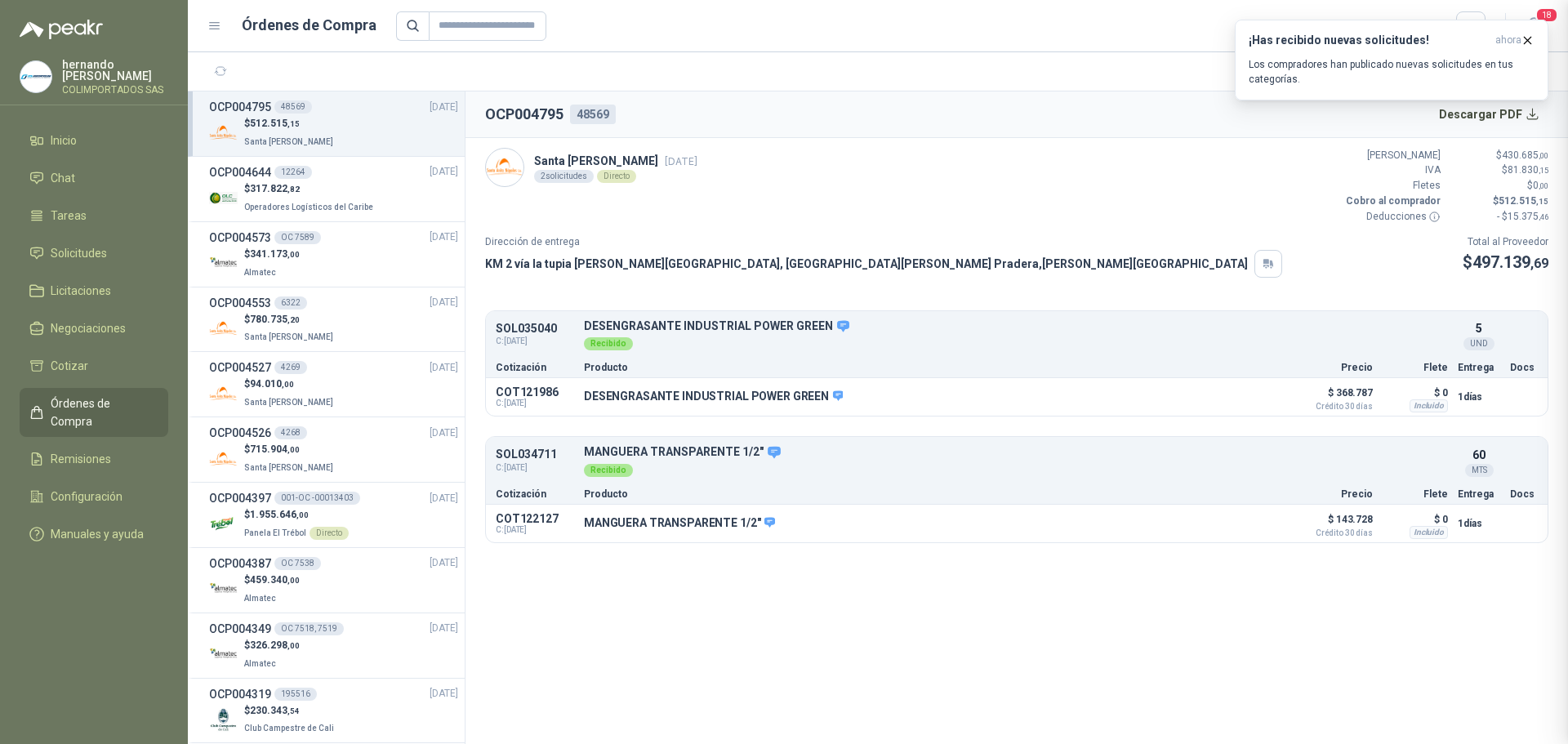
scroll to position [314, 0]
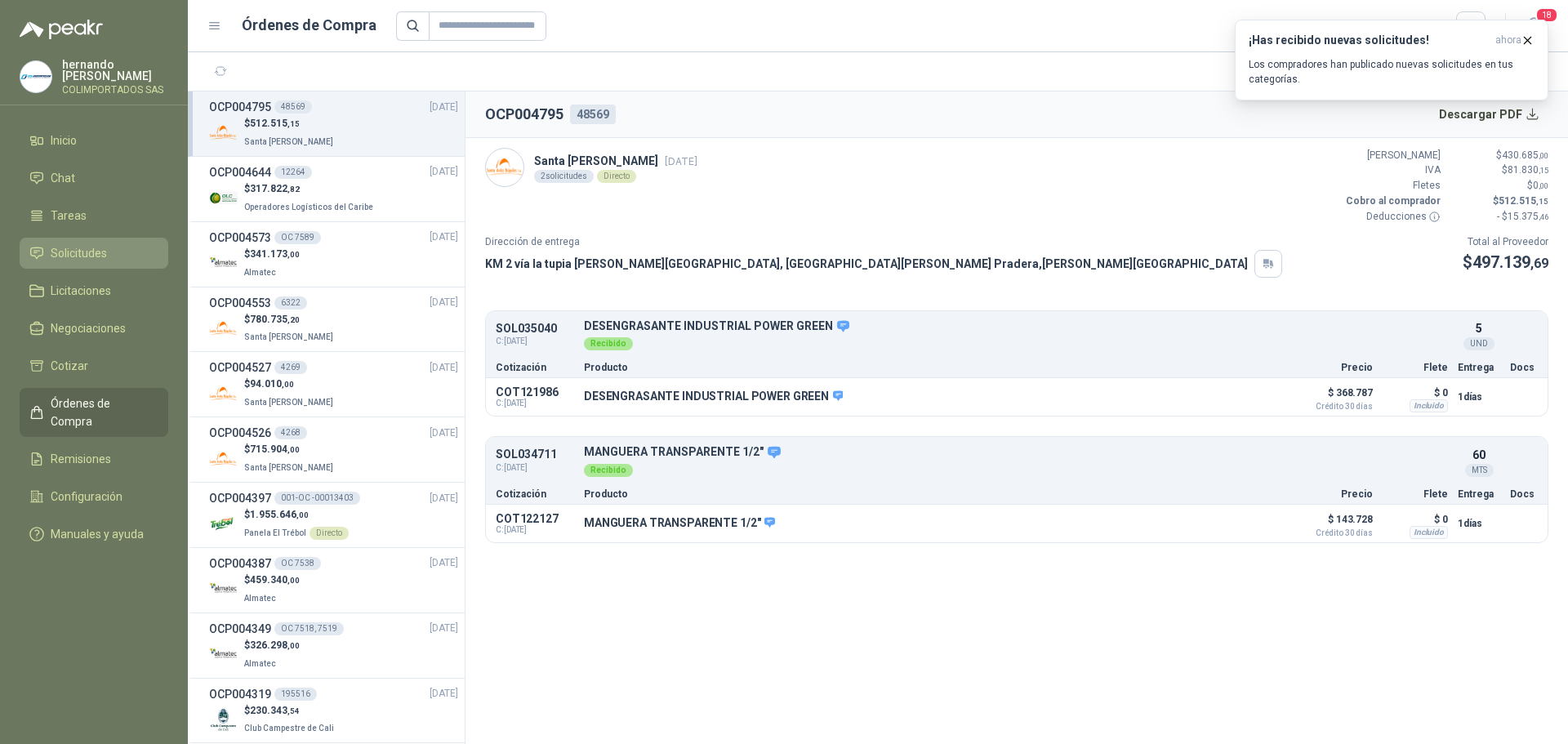
click at [100, 262] on link "Solicitudes" at bounding box center [94, 253] width 149 height 31
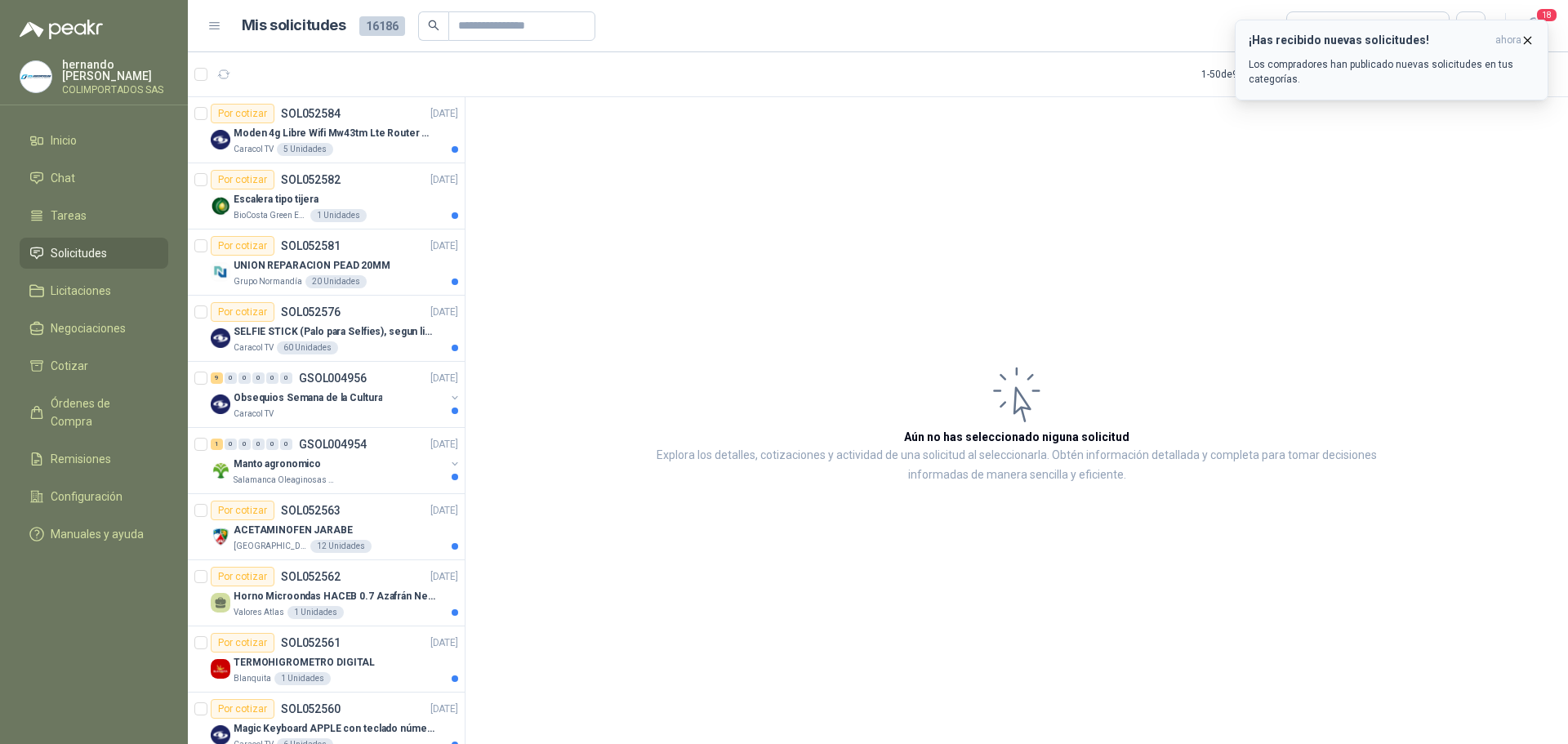
click at [1527, 38] on icon "button" at bounding box center [1527, 40] width 14 height 14
